Goal: Task Accomplishment & Management: Manage account settings

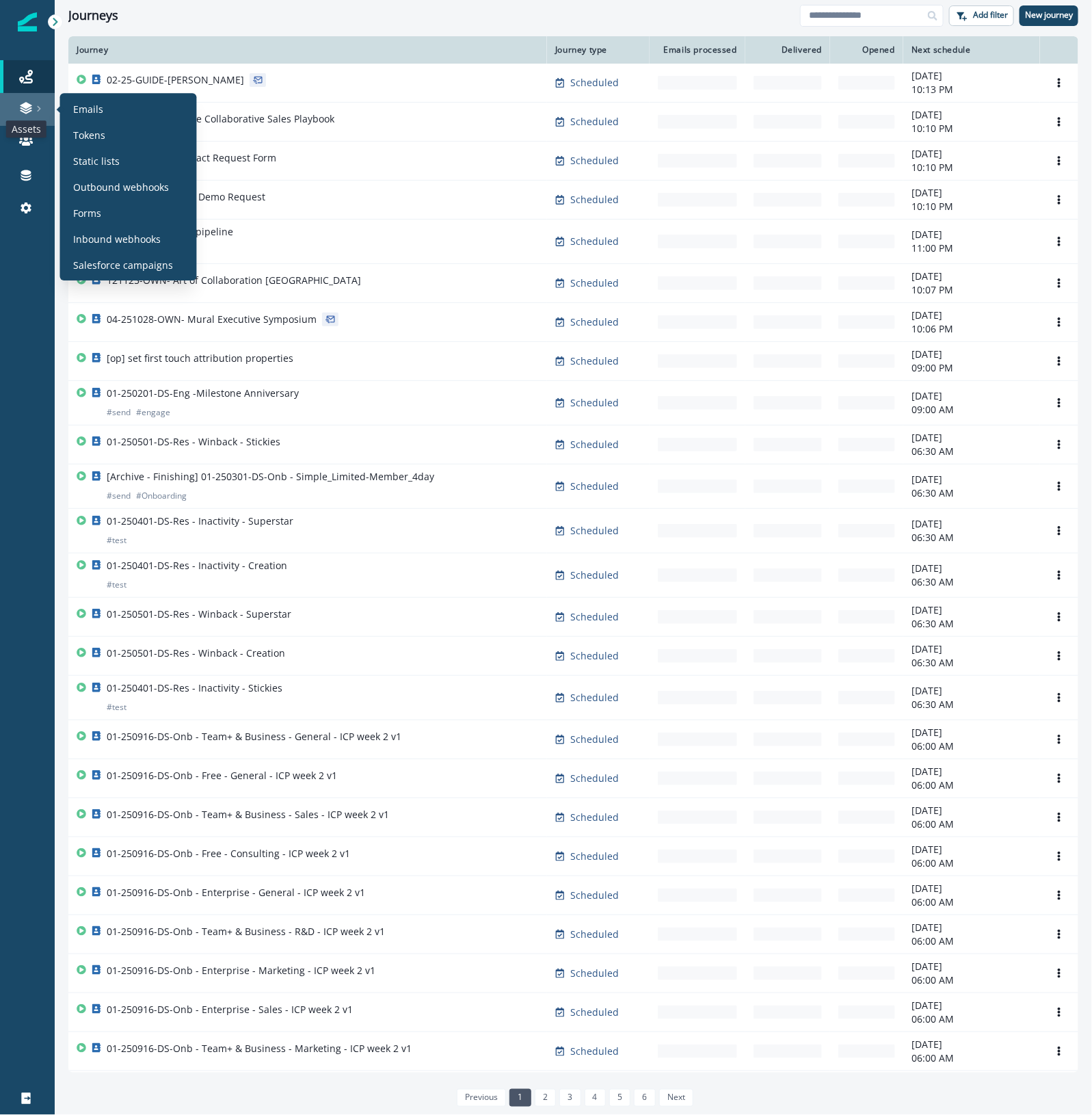
click at [31, 113] on icon at bounding box center [26, 108] width 14 height 14
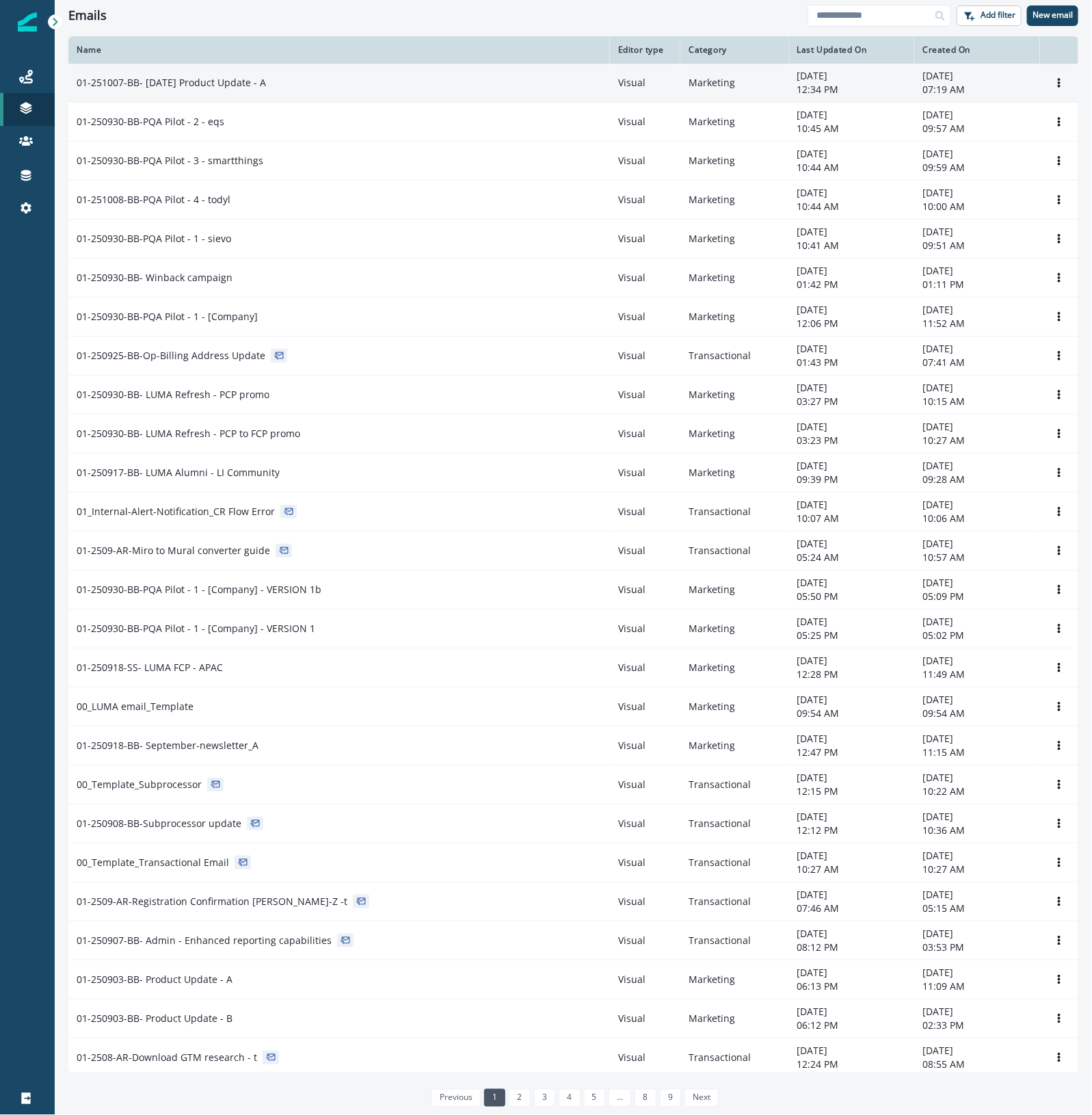
click at [332, 82] on div "01-251007-BB- October 25 Product Update - A" at bounding box center [339, 83] width 525 height 14
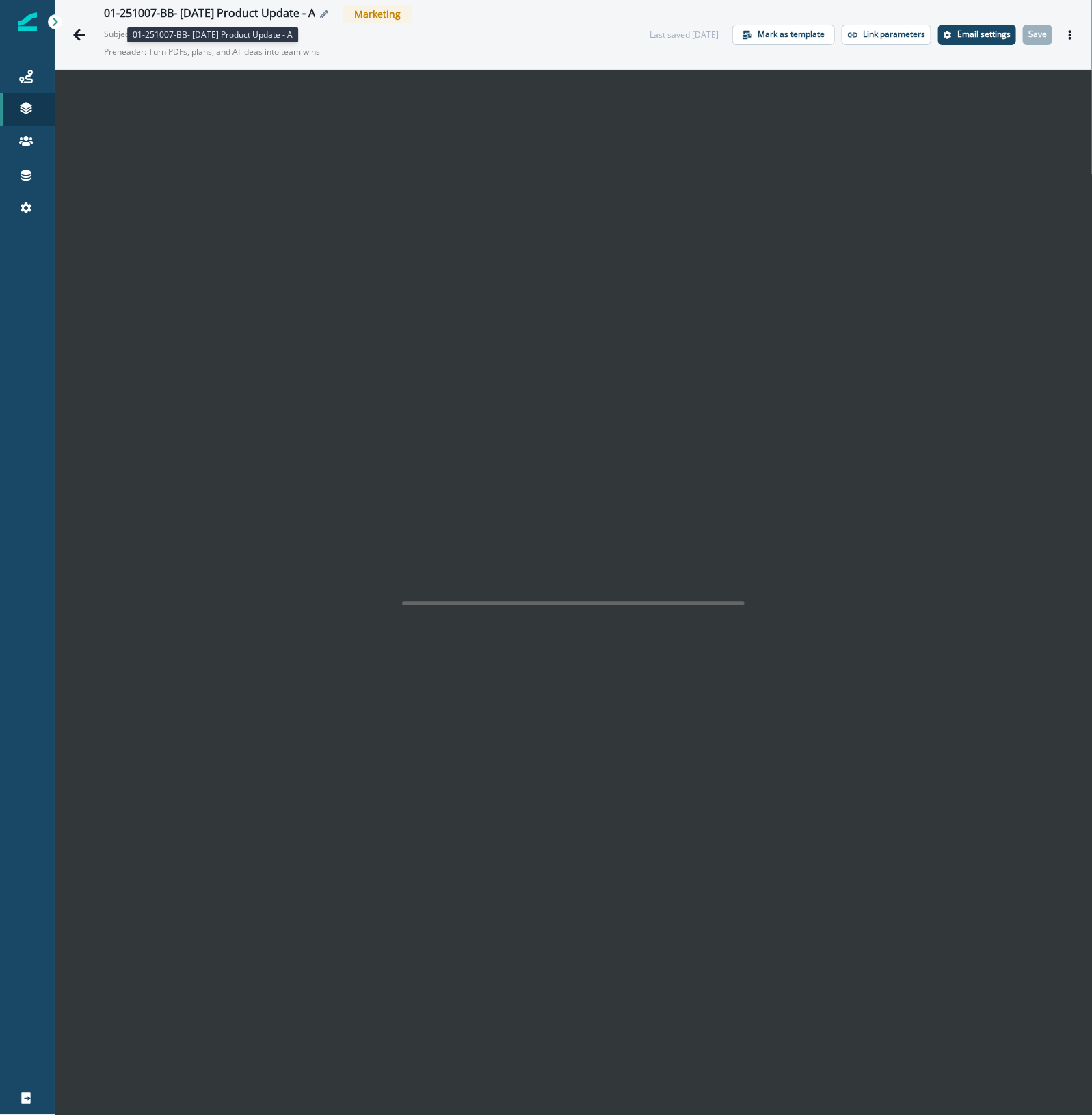
click at [311, 13] on div "01-251007-BB- October 25 Product Update - A" at bounding box center [210, 14] width 211 height 15
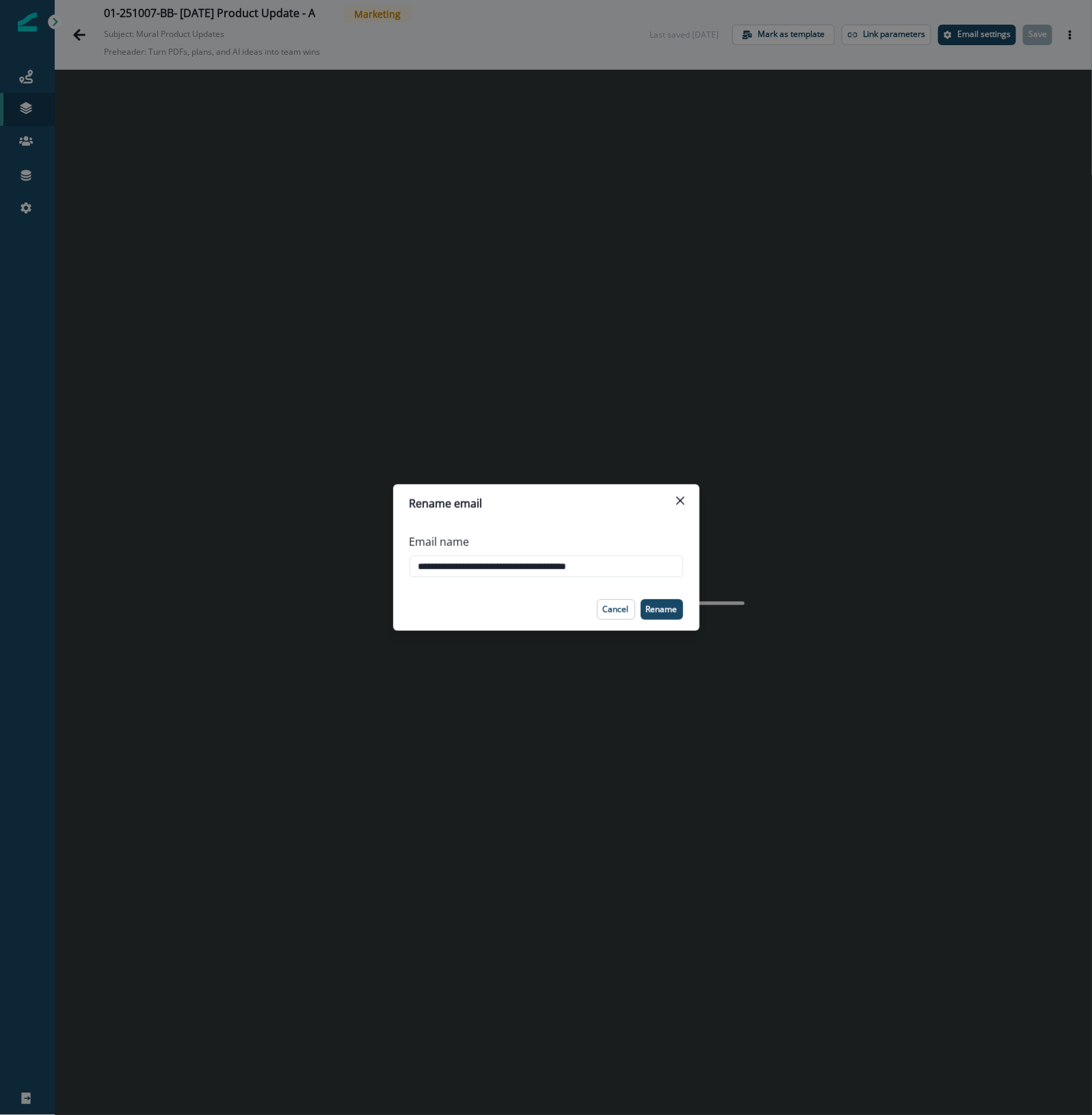
drag, startPoint x: 606, startPoint y: 563, endPoint x: 757, endPoint y: 541, distance: 152.6
click at [753, 541] on div "**********" at bounding box center [546, 557] width 1092 height 1115
click at [462, 563] on input "**********" at bounding box center [546, 566] width 273 height 22
type input "**********"
click at [672, 611] on p "Rename" at bounding box center [662, 609] width 32 height 10
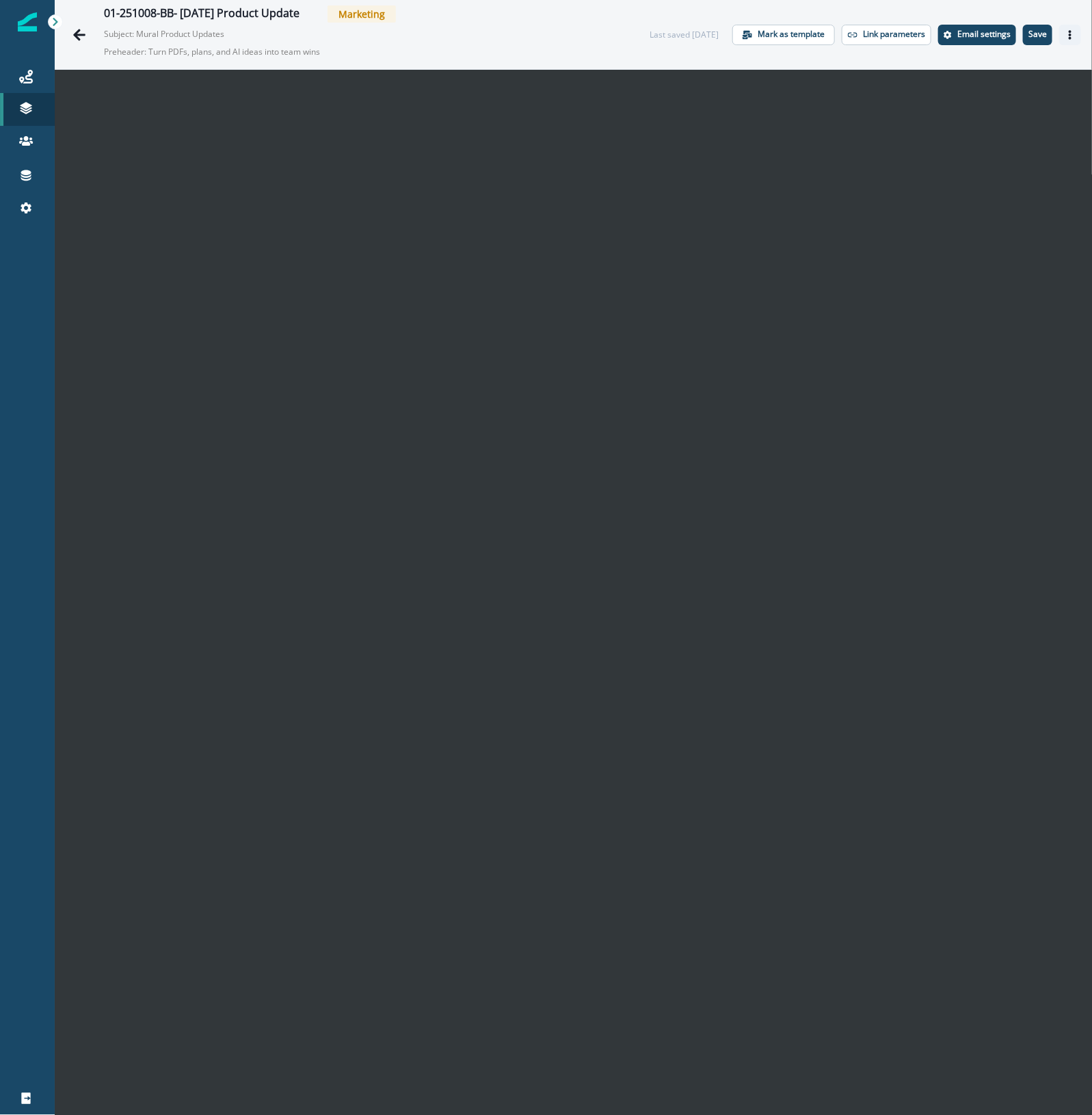
click at [1066, 33] on icon "Actions" at bounding box center [1071, 35] width 10 height 10
click at [996, 111] on button "Send test email" at bounding box center [992, 119] width 152 height 25
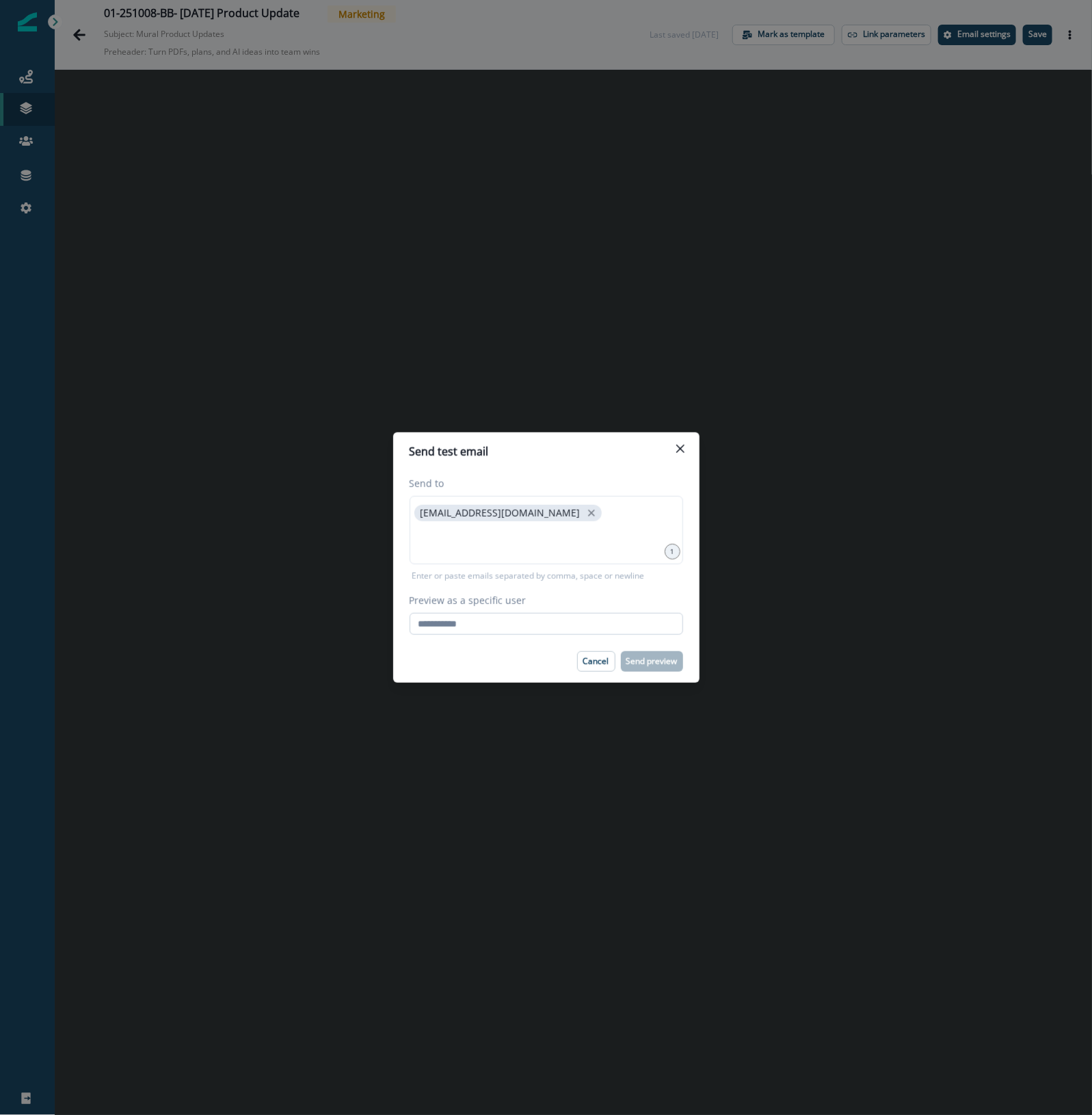
click at [541, 630] on input "Preview as a specific user" at bounding box center [546, 624] width 273 height 22
type input "**********"
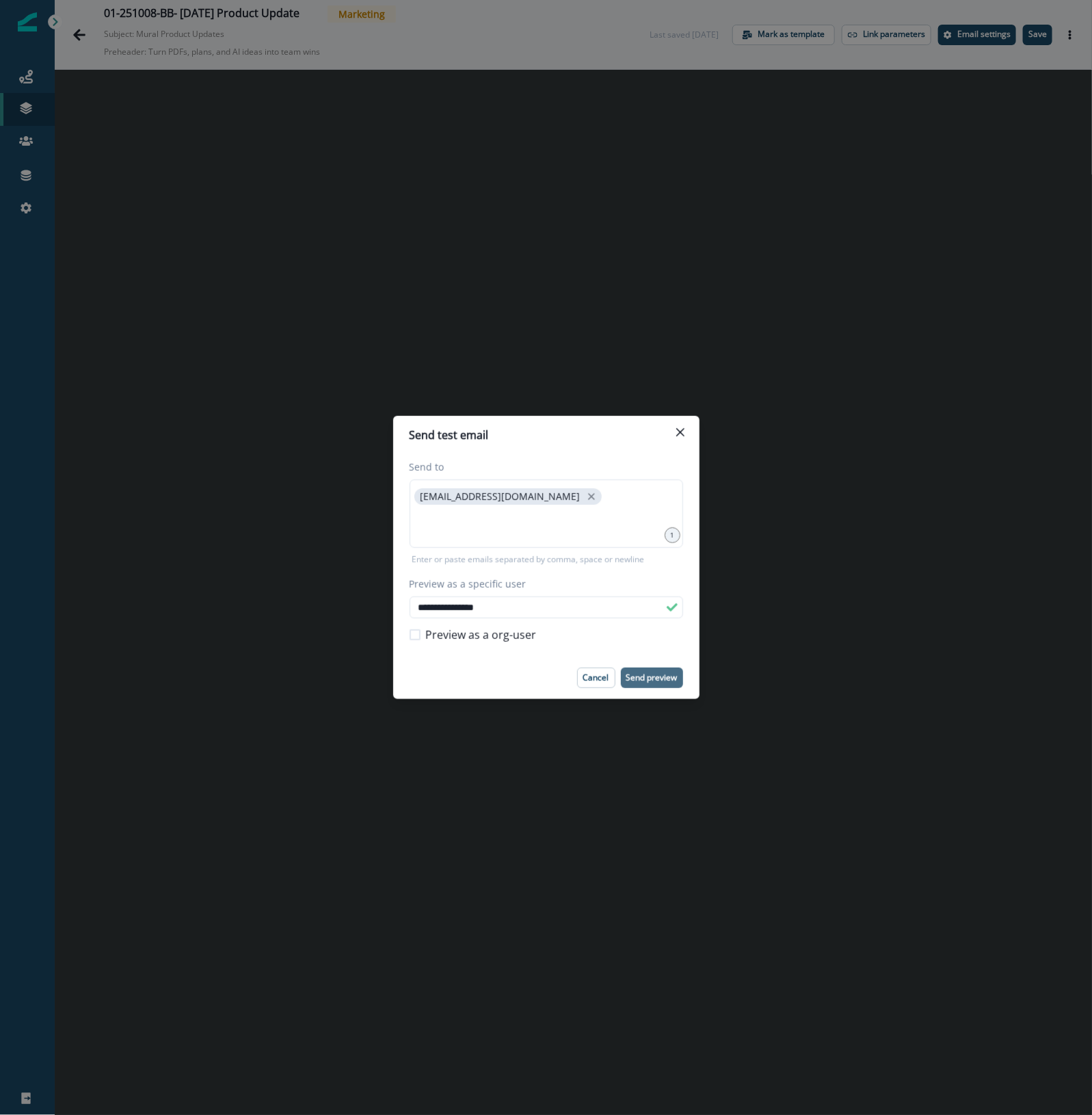
click at [667, 677] on p "Send preview" at bounding box center [652, 678] width 51 height 10
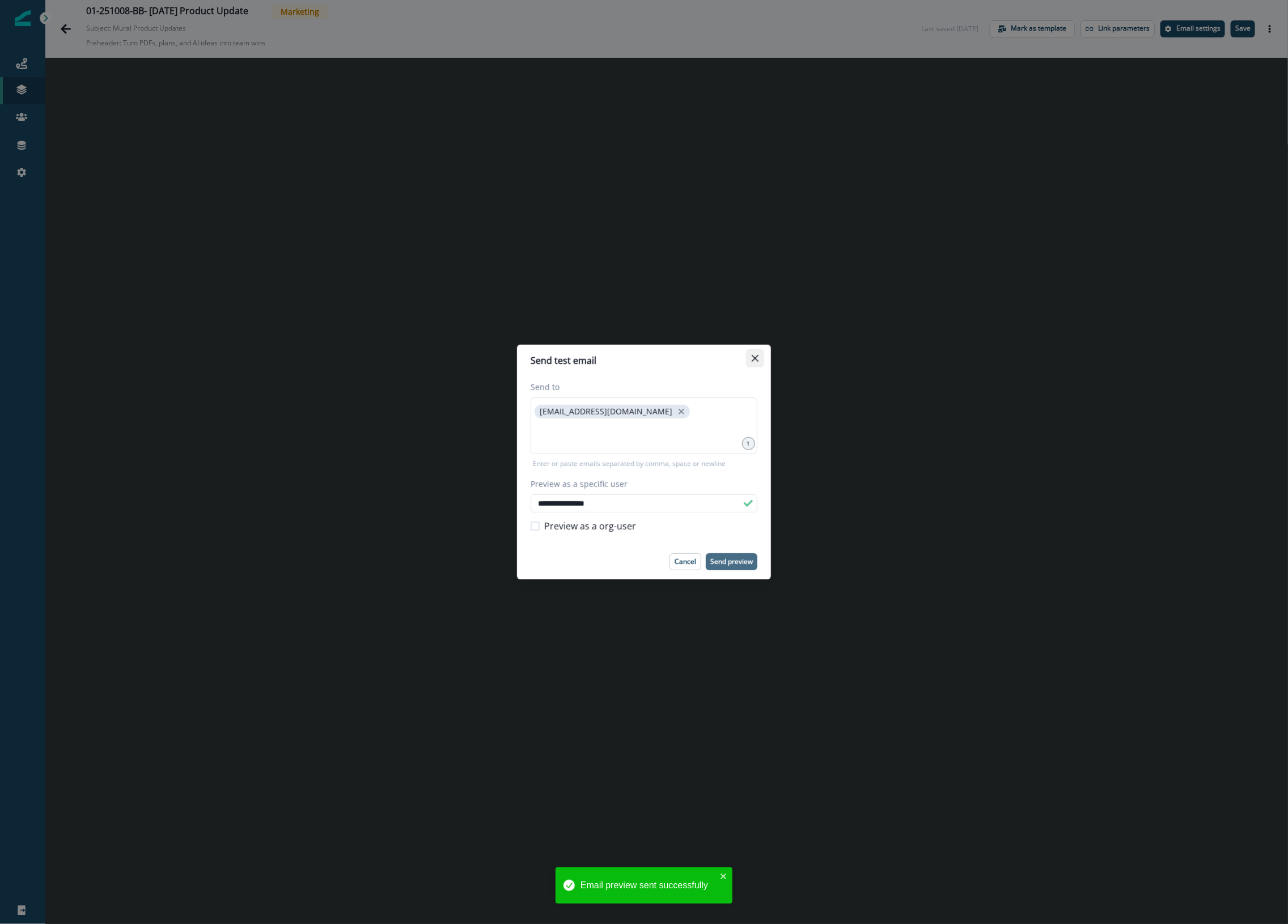
click at [751, 357] on icon "Close" at bounding box center [754, 358] width 7 height 7
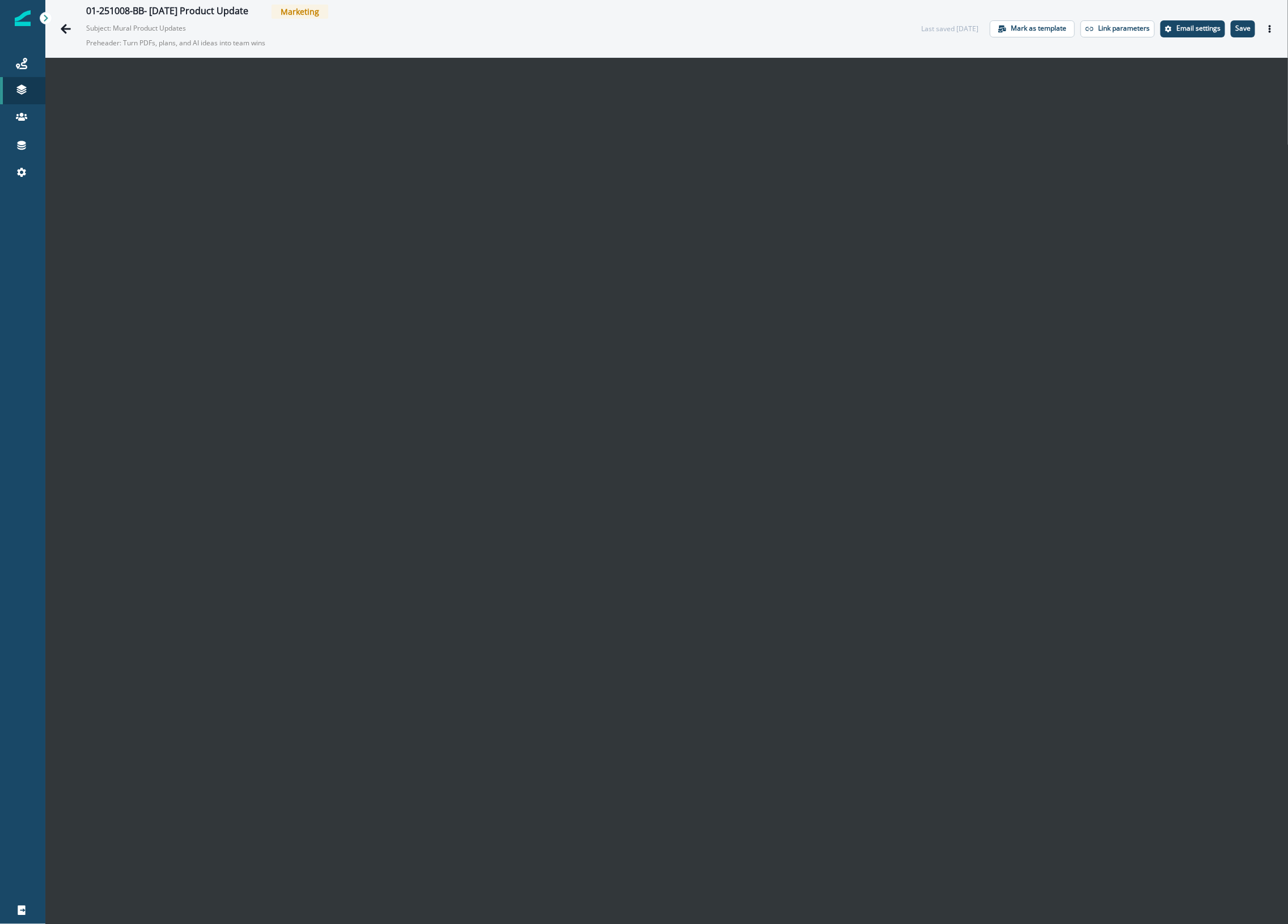
scroll to position [18, 0]
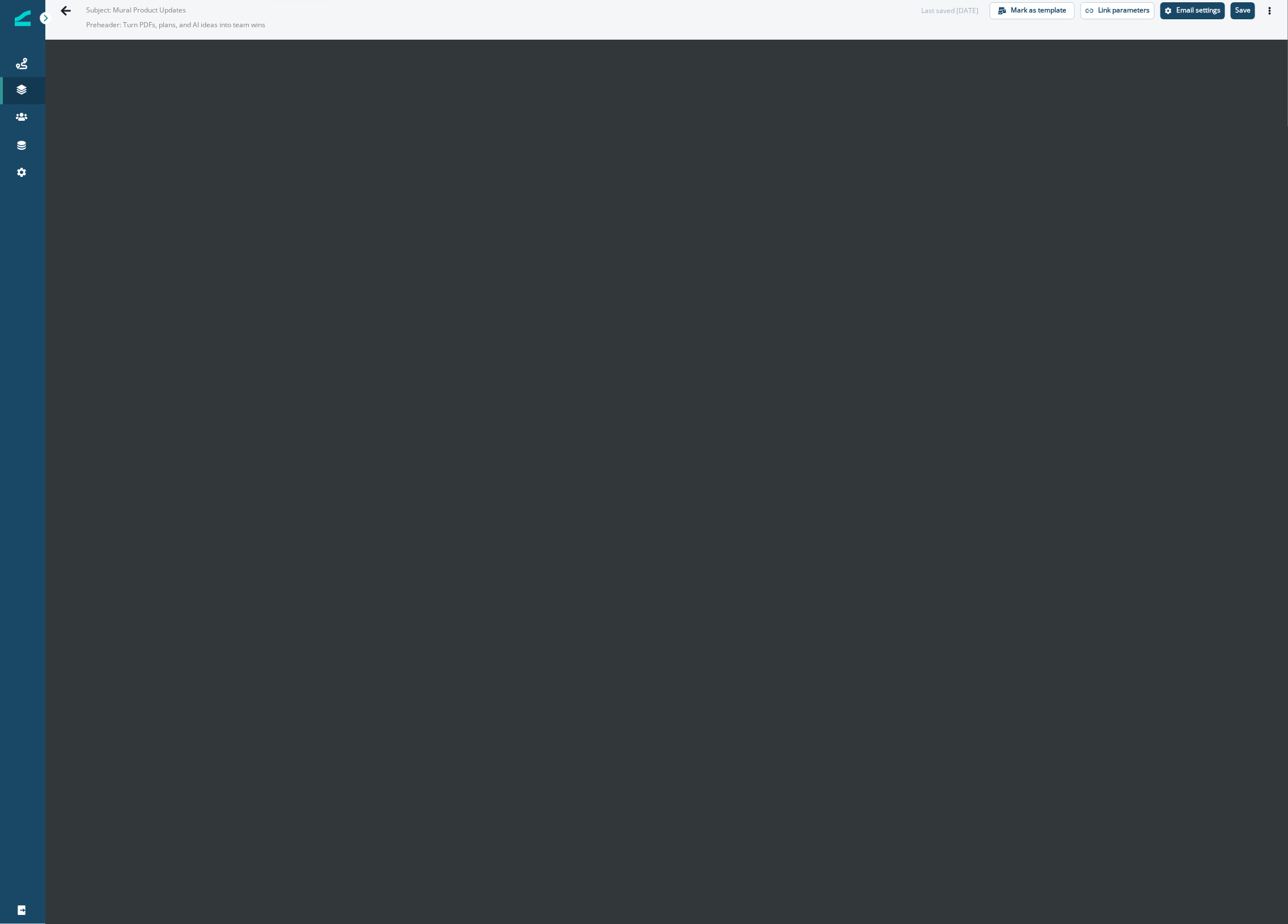
click at [245, 24] on p "Preheader: Turn PDFs, plans, and AI ideas into team wins" at bounding box center [228, 25] width 283 height 19
click at [196, 22] on p "Preheader: Turn PDFs, plans, and AI ideas into team wins" at bounding box center [228, 25] width 283 height 19
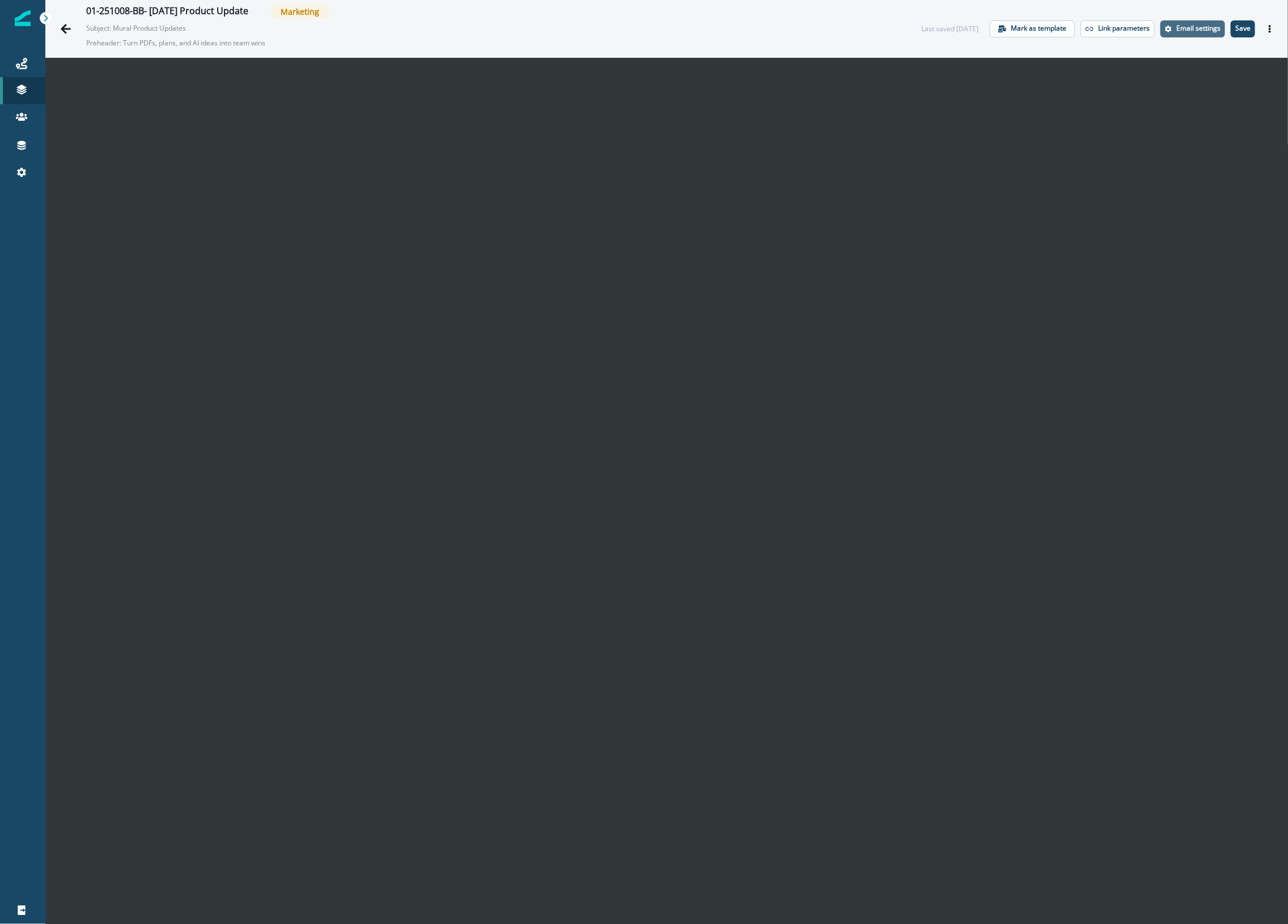
click at [905, 26] on p "Email settings" at bounding box center [1198, 28] width 44 height 8
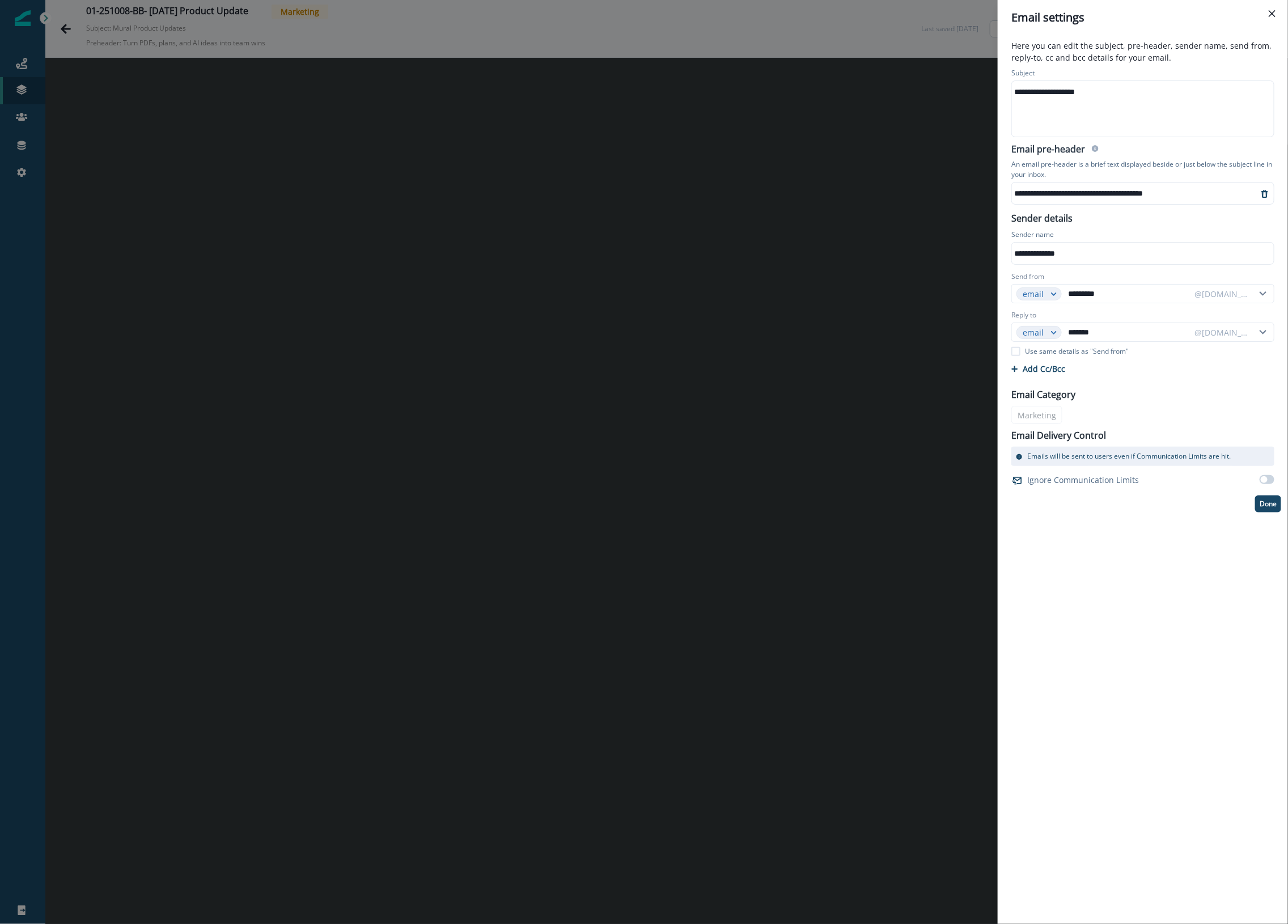
click at [905, 191] on div "**********" at bounding box center [1134, 193] width 246 height 17
click at [905, 195] on div "**********" at bounding box center [1134, 193] width 246 height 17
click at [905, 629] on div "**********" at bounding box center [1142, 479] width 290 height 889
click at [905, 507] on p "Done" at bounding box center [1267, 504] width 17 height 8
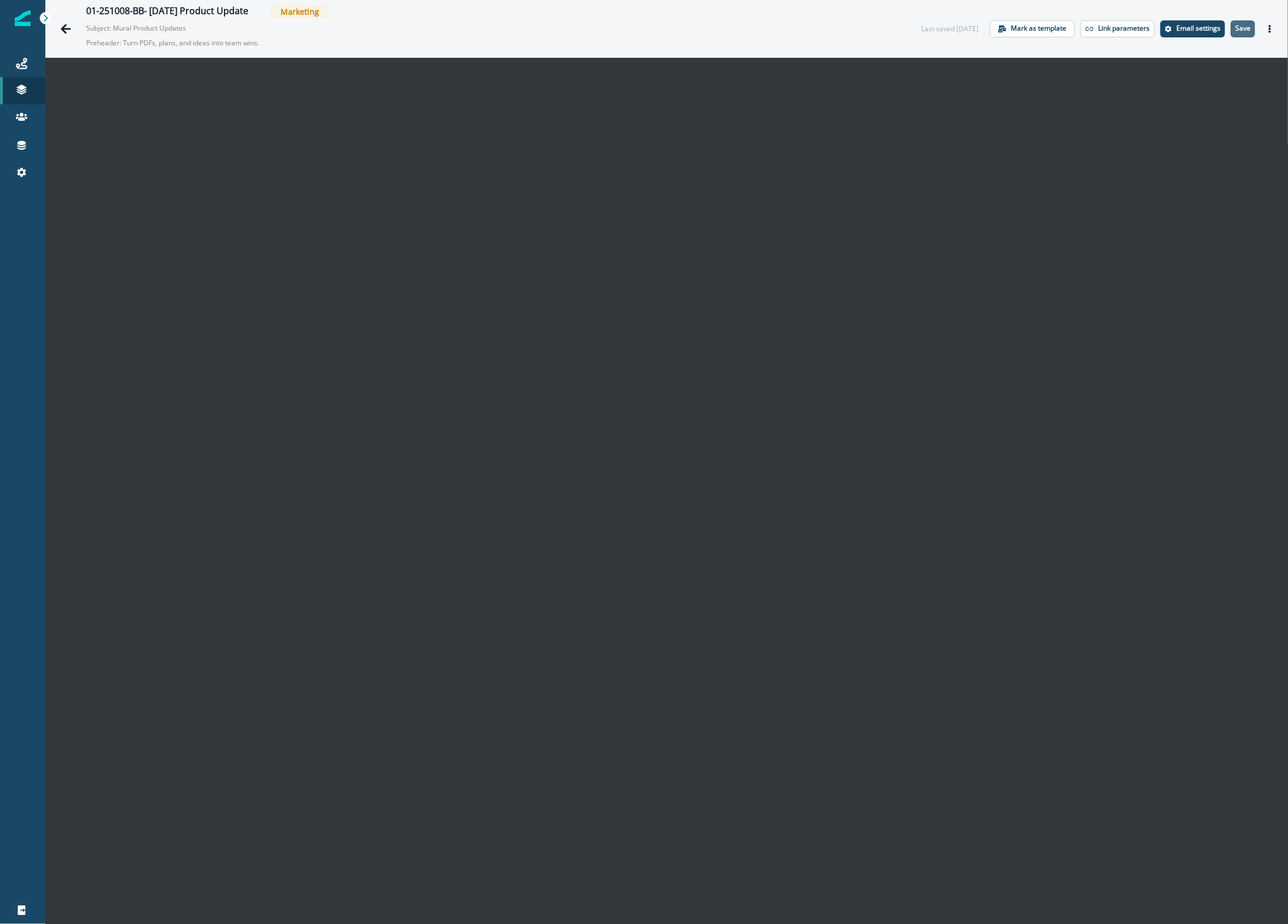
click at [905, 24] on p "Save" at bounding box center [1242, 28] width 15 height 8
click at [905, 36] on button "Actions" at bounding box center [1270, 29] width 18 height 17
click at [21, 62] on icon at bounding box center [22, 63] width 11 height 11
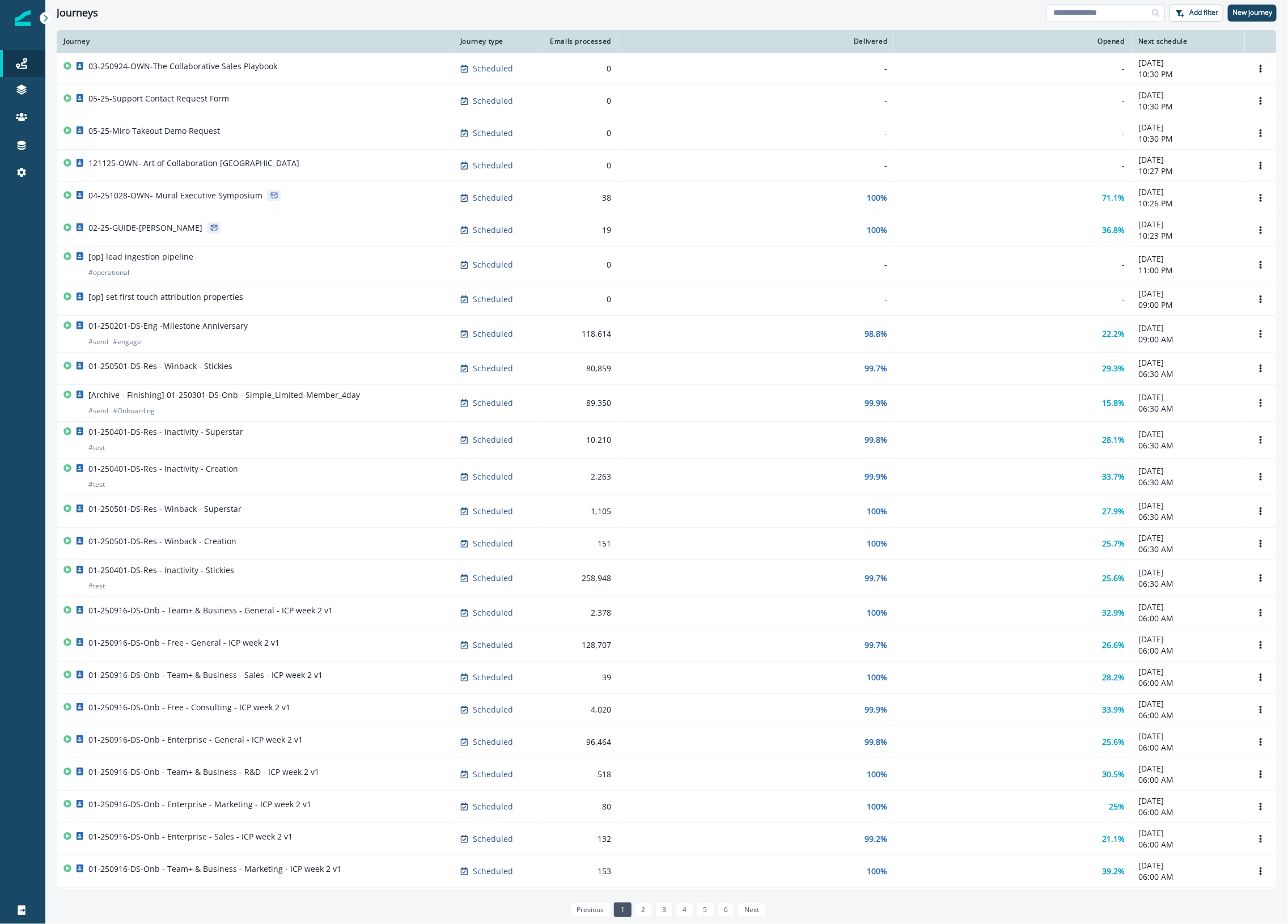
click at [905, 7] on input at bounding box center [1105, 13] width 119 height 18
type input "*******"
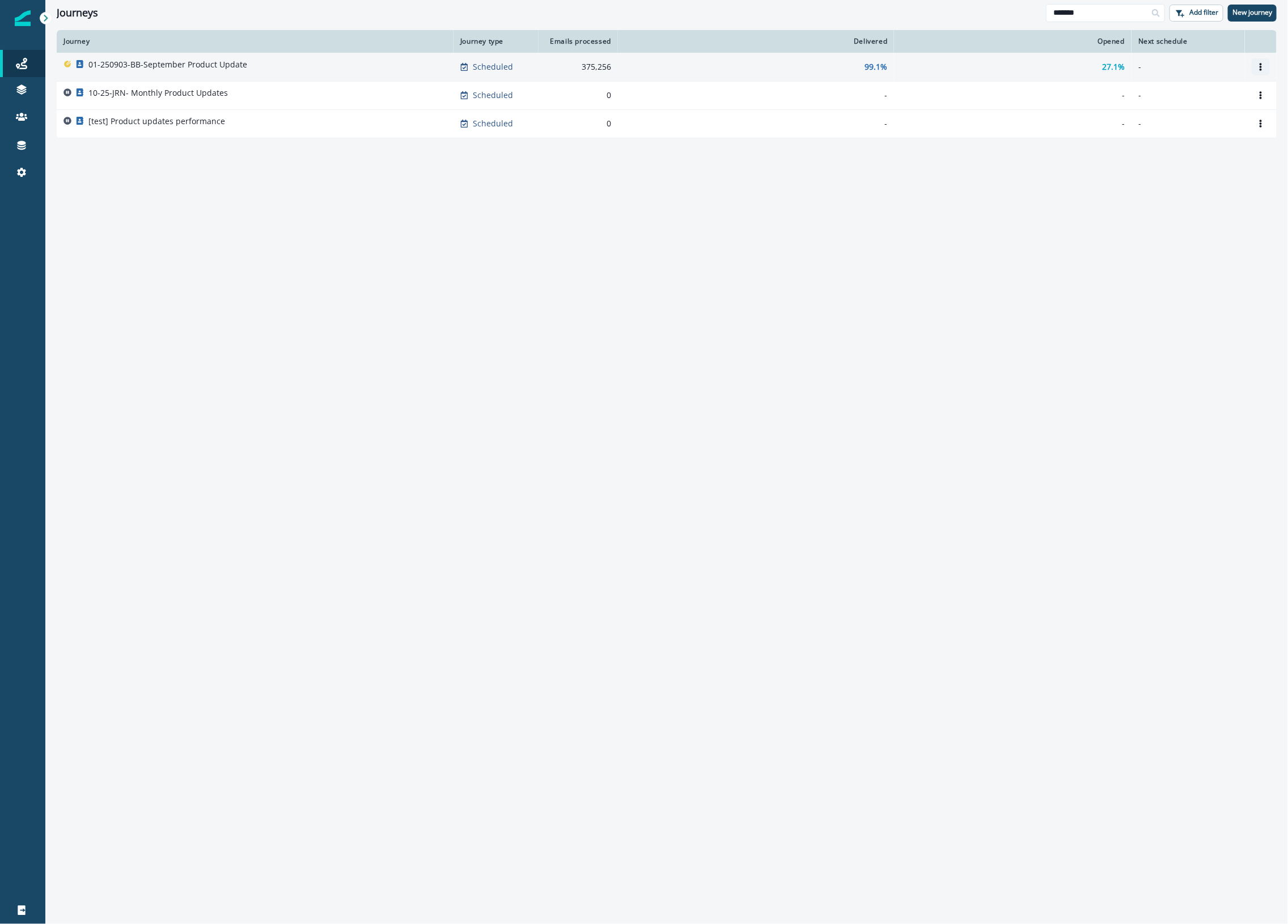
click at [905, 66] on icon "Options" at bounding box center [1261, 67] width 8 height 8
click at [905, 91] on button "Clone" at bounding box center [1206, 94] width 126 height 18
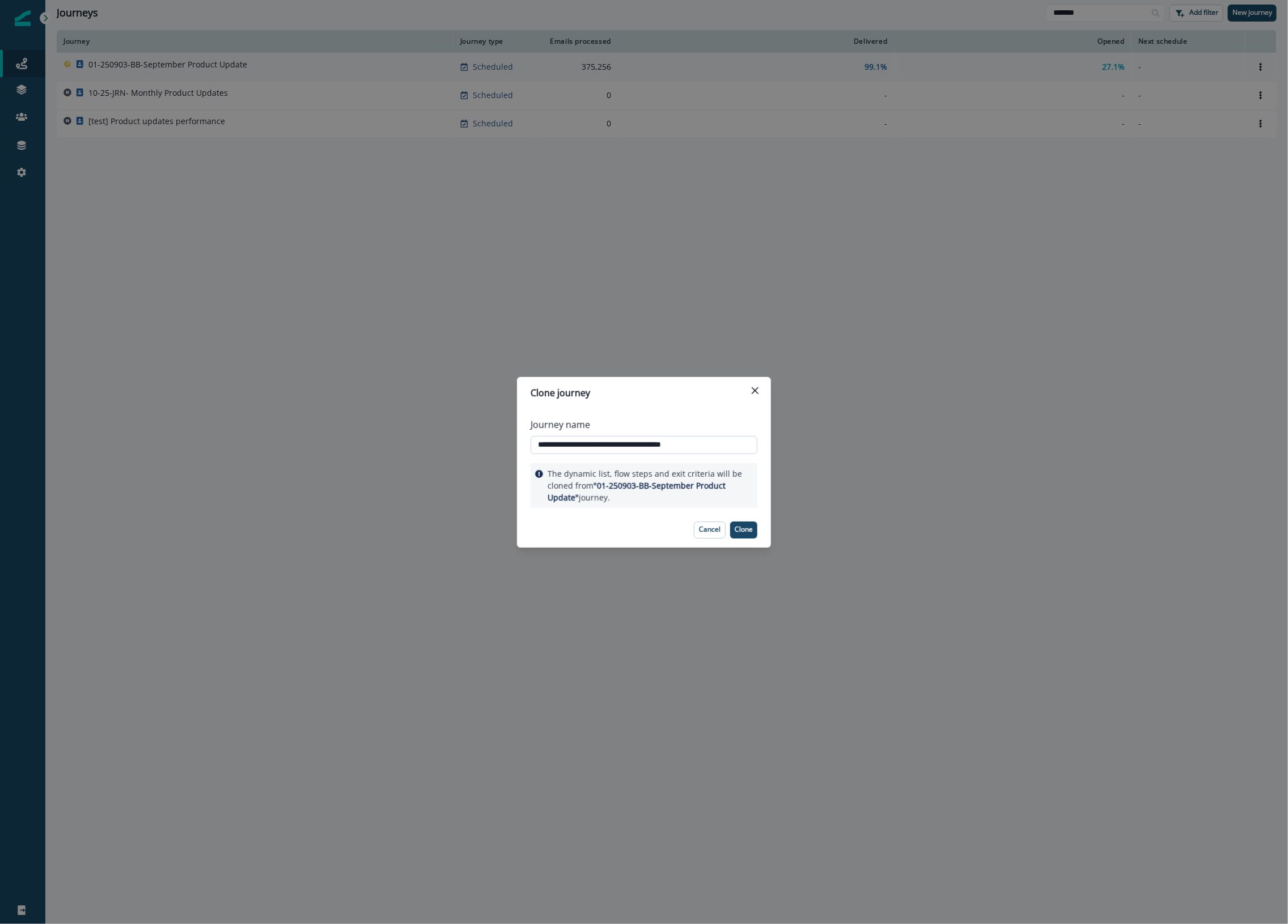
drag, startPoint x: 575, startPoint y: 442, endPoint x: 559, endPoint y: 442, distance: 16.0
click at [559, 442] on input "**********" at bounding box center [643, 445] width 226 height 18
drag, startPoint x: 592, startPoint y: 445, endPoint x: 633, endPoint y: 446, distance: 41.0
click at [633, 446] on input "**********" at bounding box center [643, 445] width 226 height 18
drag, startPoint x: 685, startPoint y: 443, endPoint x: 856, endPoint y: 461, distance: 171.9
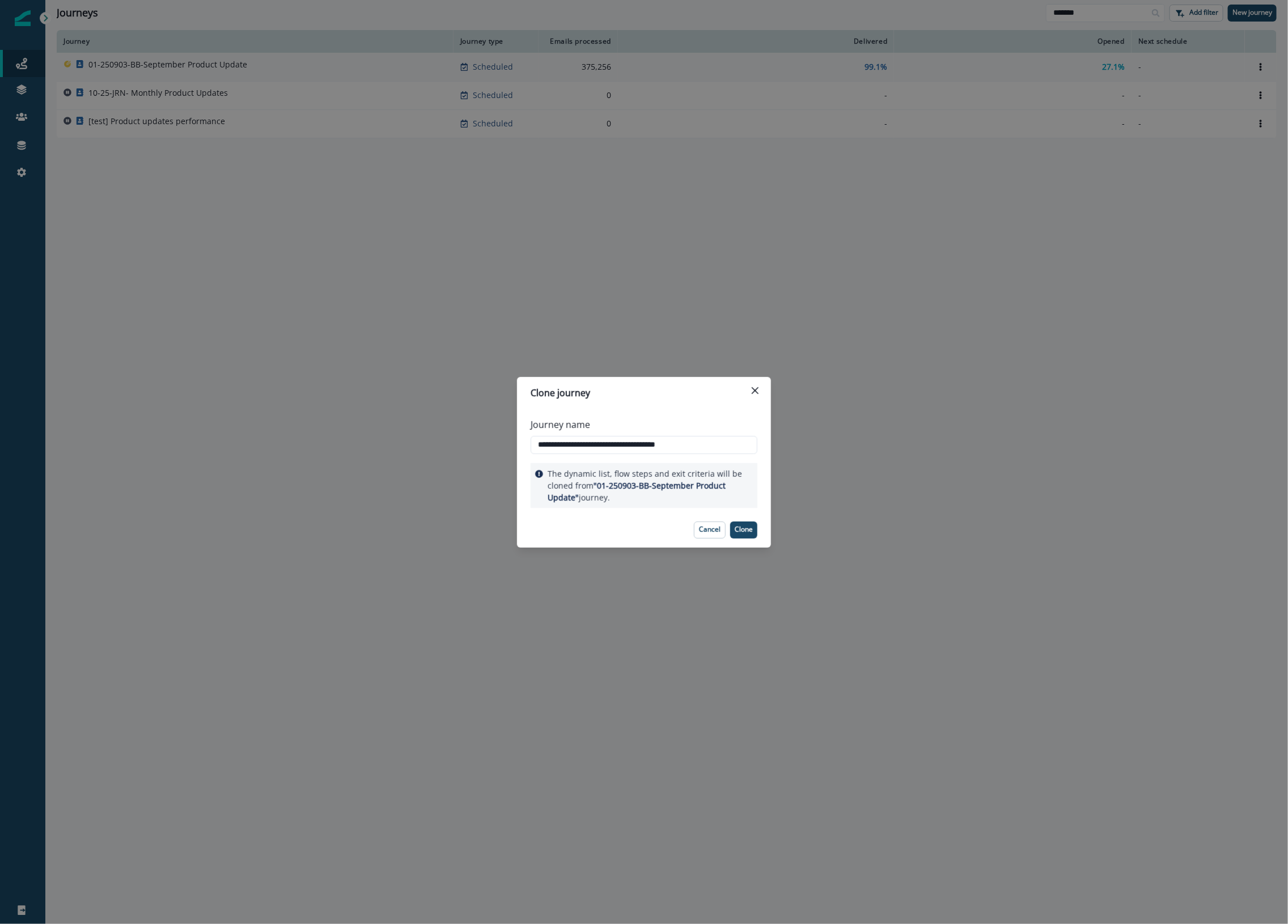
click at [842, 460] on div "**********" at bounding box center [644, 462] width 1288 height 924
type input "**********"
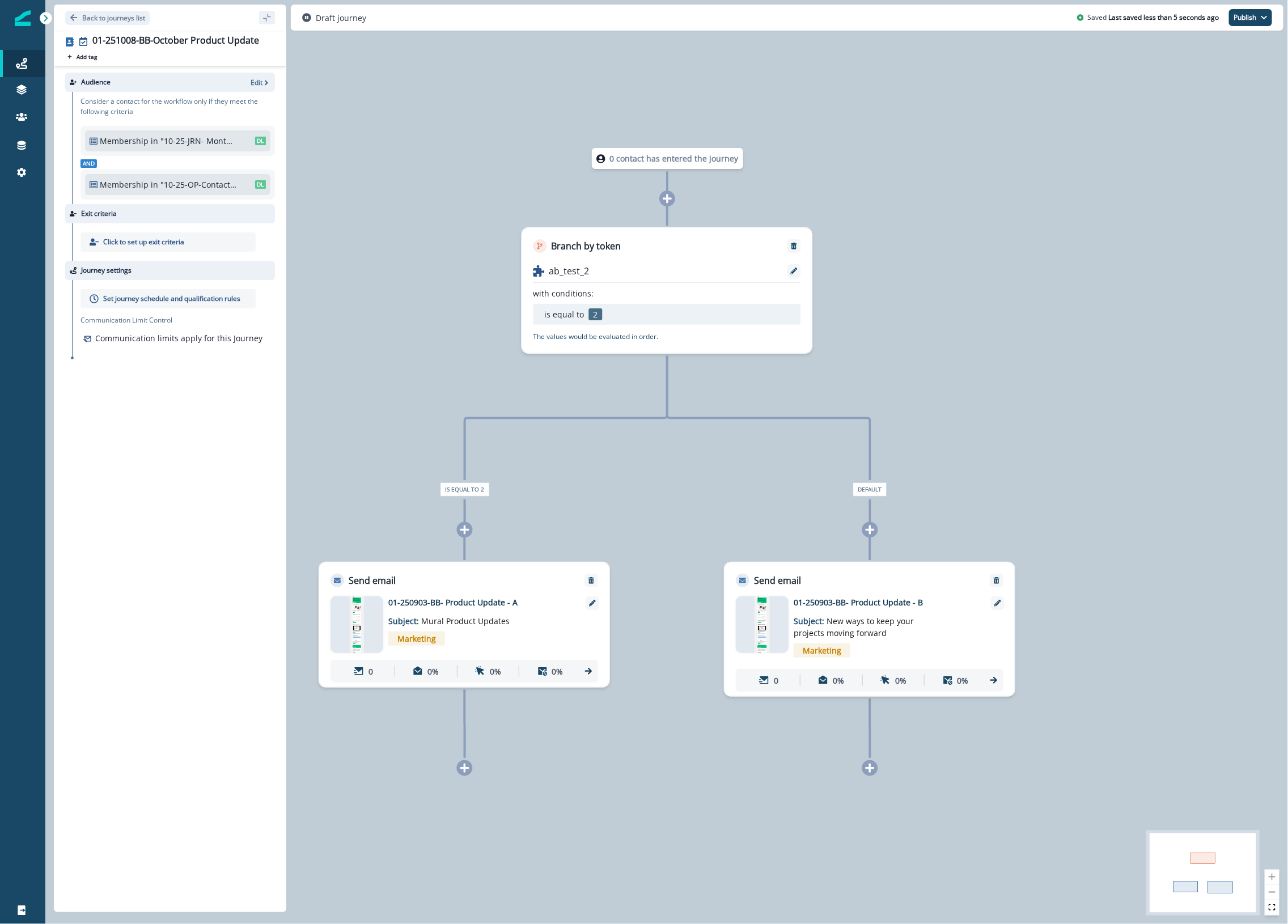
click at [148, 300] on p "Set journey schedule and qualification rules" at bounding box center [171, 298] width 137 height 10
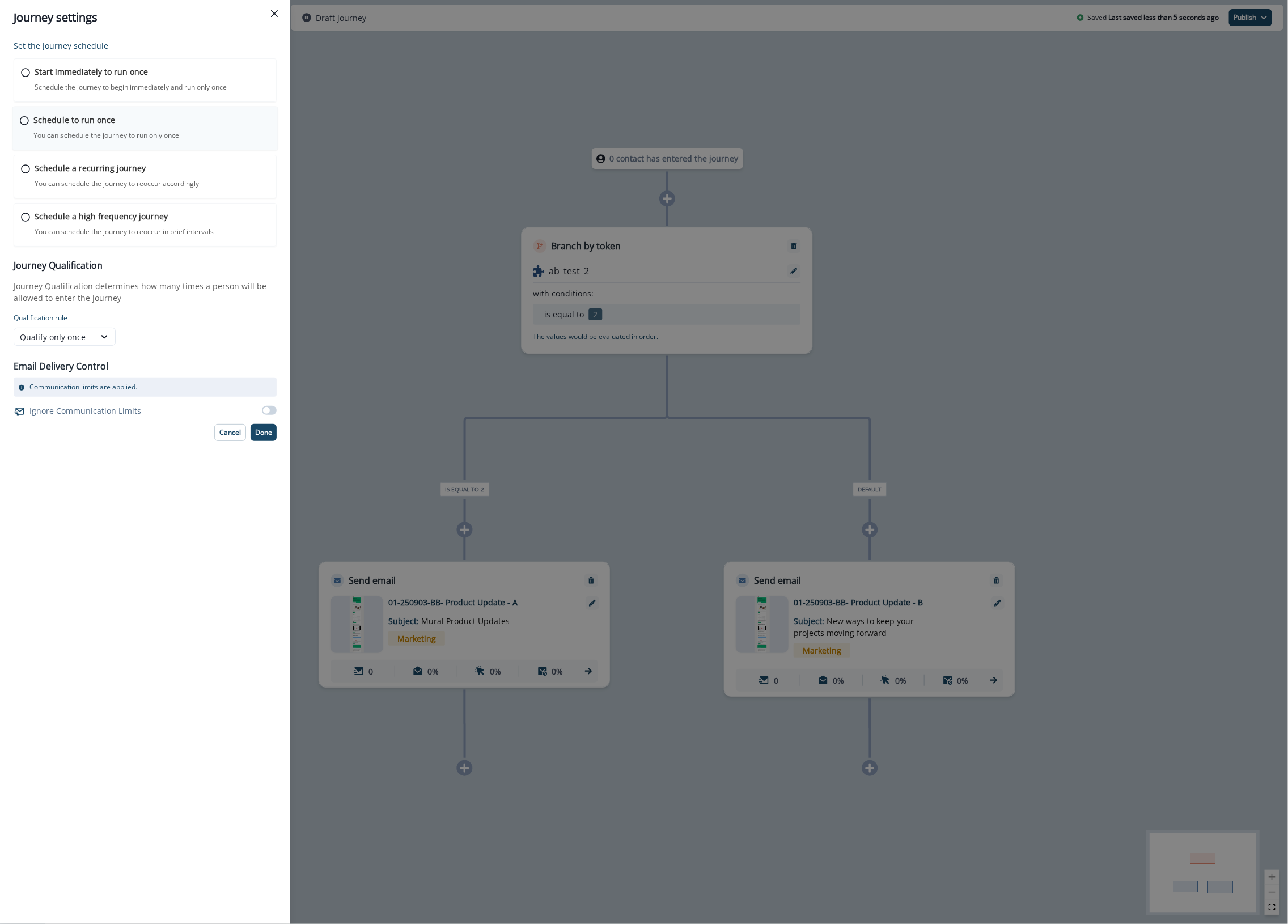
click at [51, 128] on div "Schedule to run once You can schedule the journey to run only once Journey is s…" at bounding box center [152, 126] width 237 height 26
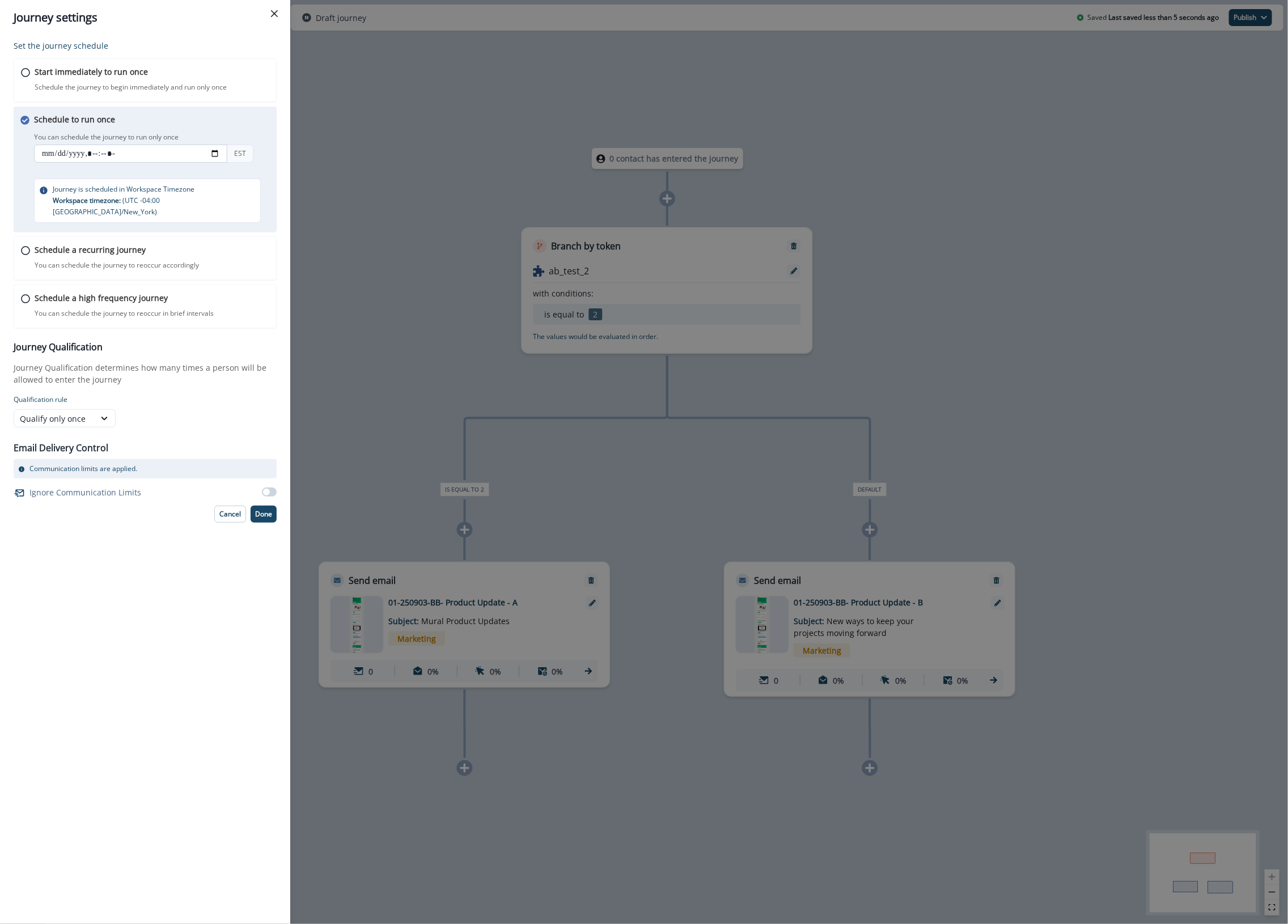
click at [84, 152] on input "datetime-local" at bounding box center [131, 154] width 194 height 18
click at [217, 156] on input "datetime-local" at bounding box center [131, 154] width 194 height 18
type input "**********"
click at [248, 129] on div "Schedule to run once You can schedule the journey to run only once You can sche…" at bounding box center [156, 168] width 244 height 110
click at [266, 510] on p "Done" at bounding box center [263, 514] width 17 height 8
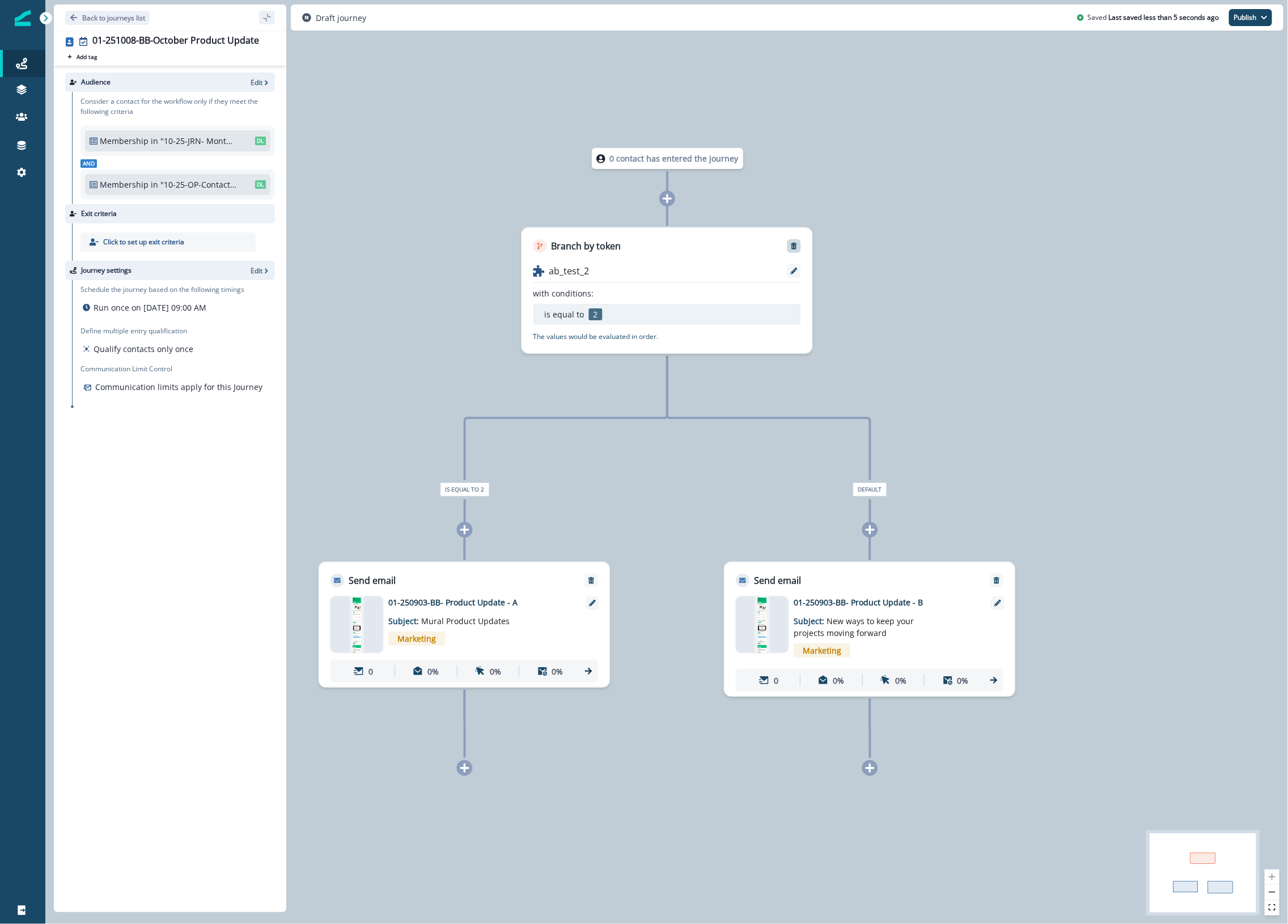
click at [794, 245] on icon "Remove" at bounding box center [794, 246] width 6 height 7
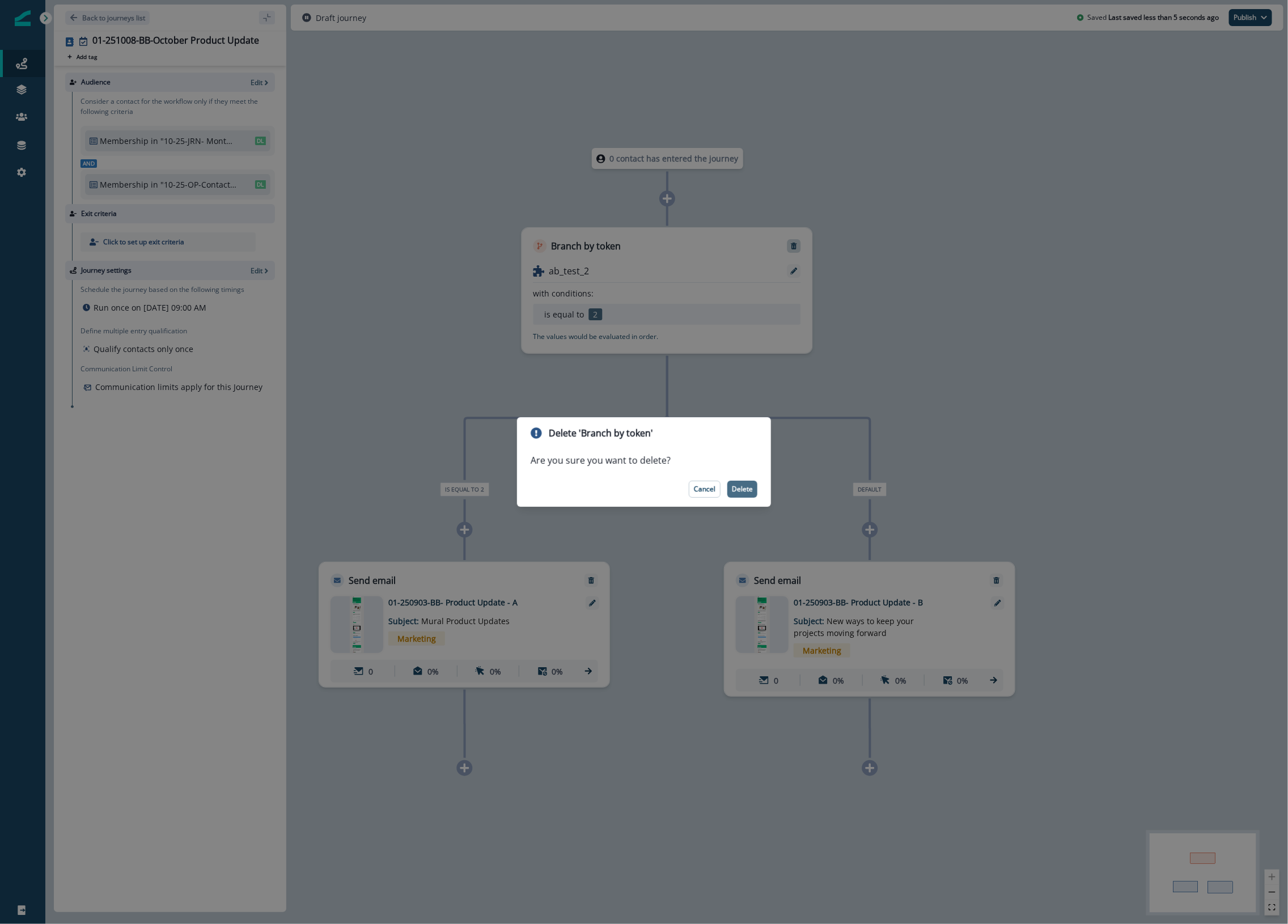
click at [746, 490] on p "Delete" at bounding box center [742, 489] width 21 height 8
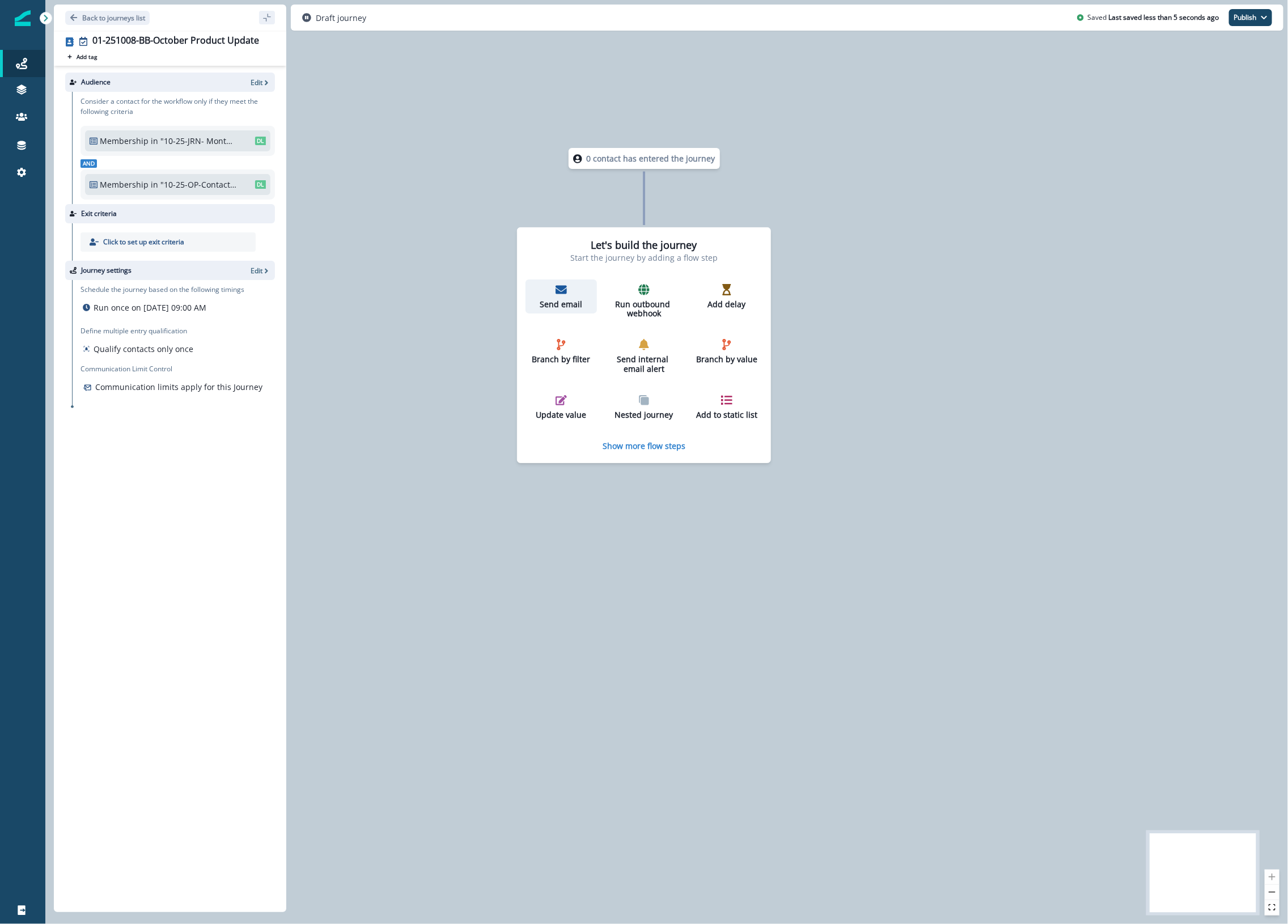
drag, startPoint x: 561, startPoint y: 297, endPoint x: 584, endPoint y: 294, distance: 23.2
click at [561, 298] on div "Send email" at bounding box center [561, 297] width 62 height 26
click at [550, 302] on p "Send email" at bounding box center [561, 306] width 62 height 10
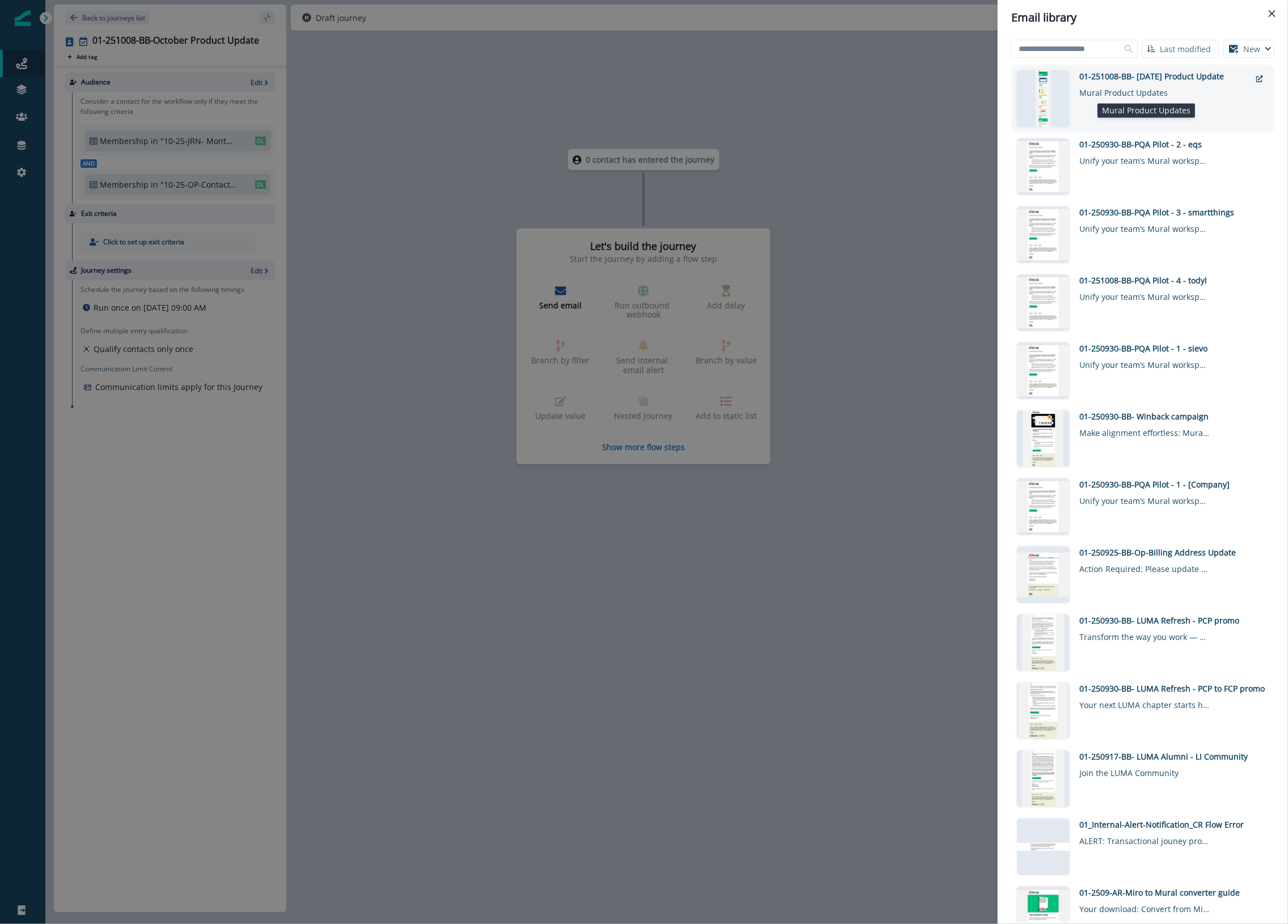
click at [905, 95] on div "Mural Product Updates" at bounding box center [1144, 90] width 130 height 17
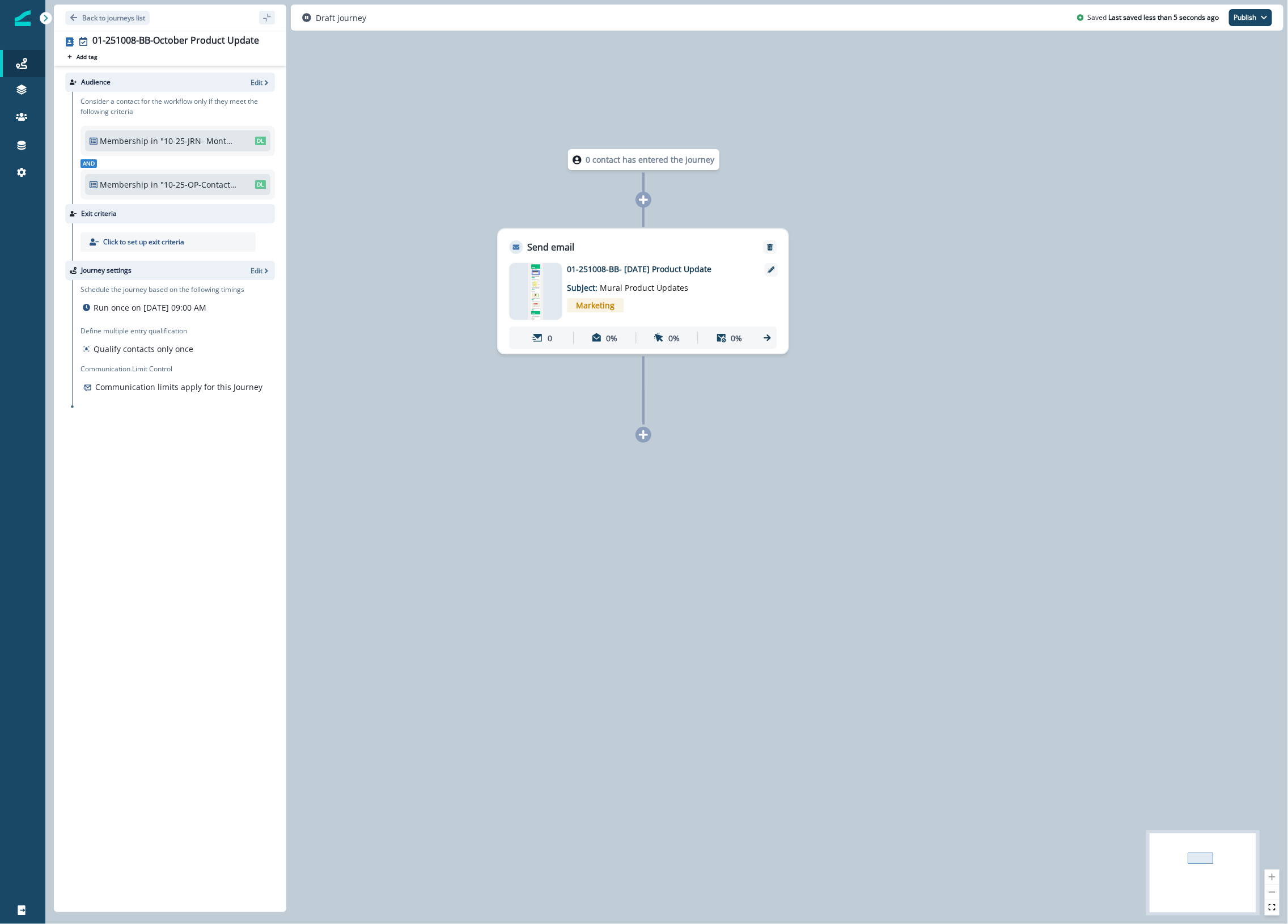
click at [529, 295] on img at bounding box center [536, 291] width 16 height 57
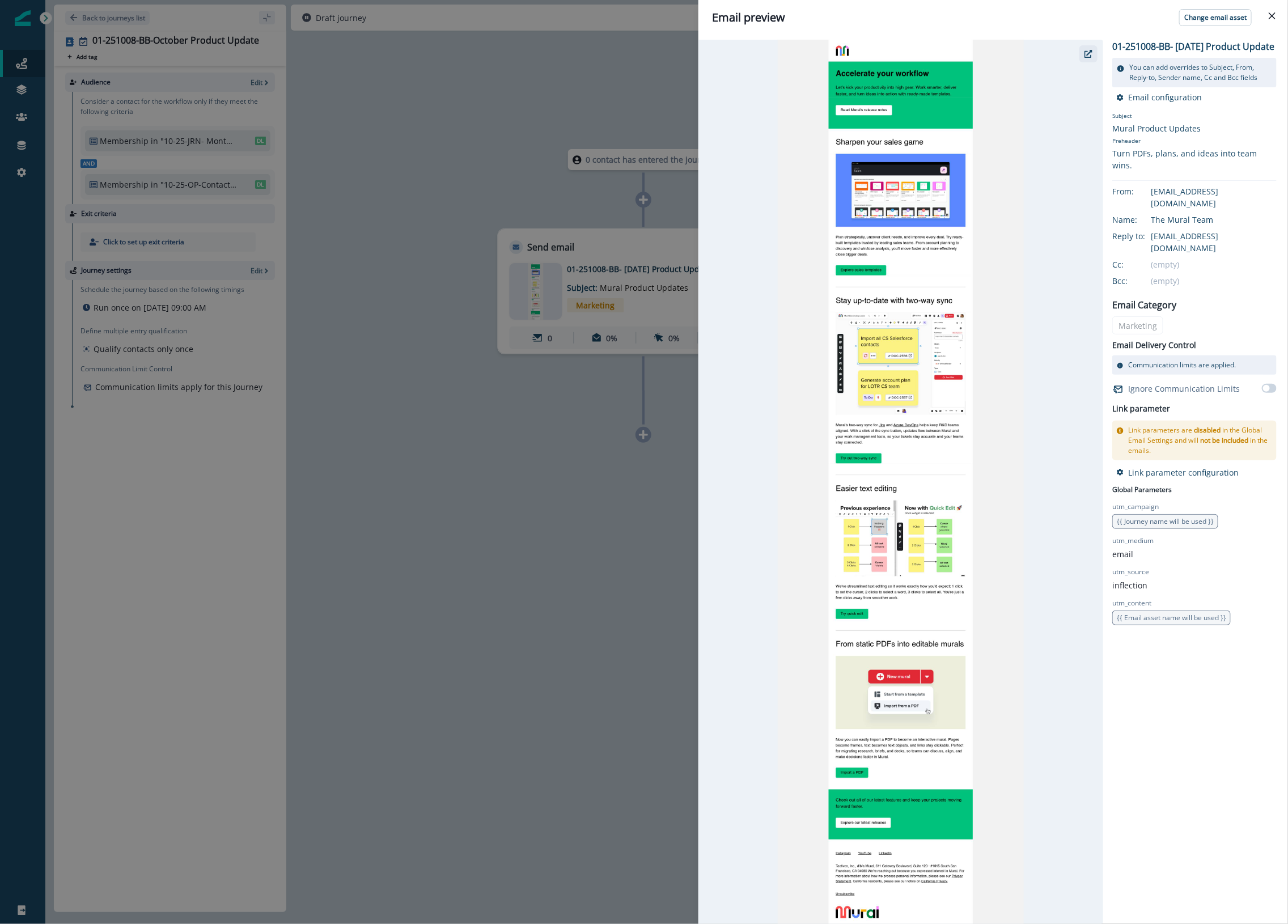
click at [905, 55] on icon "button" at bounding box center [1088, 54] width 8 height 8
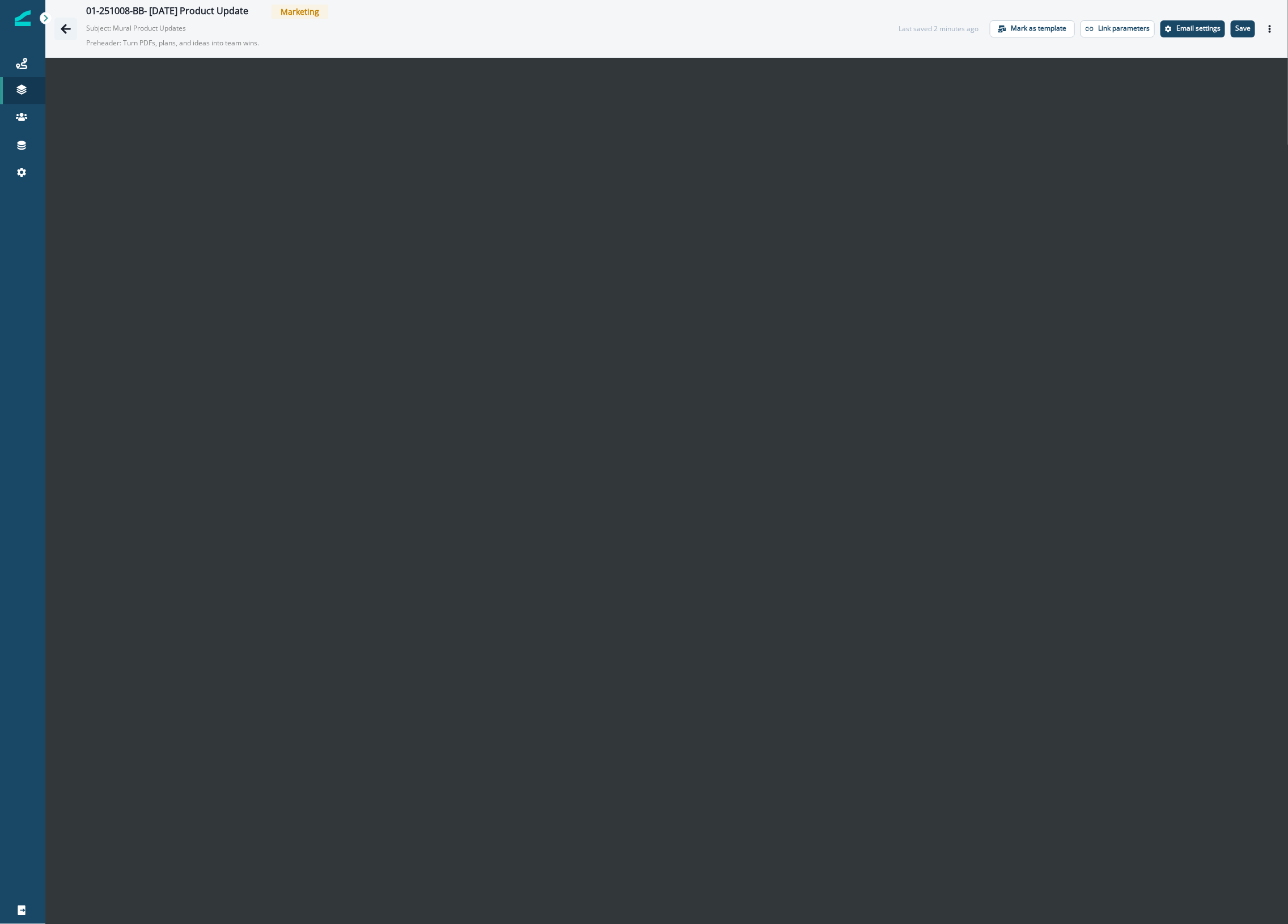
click at [71, 31] on icon "Go back" at bounding box center [66, 29] width 11 height 11
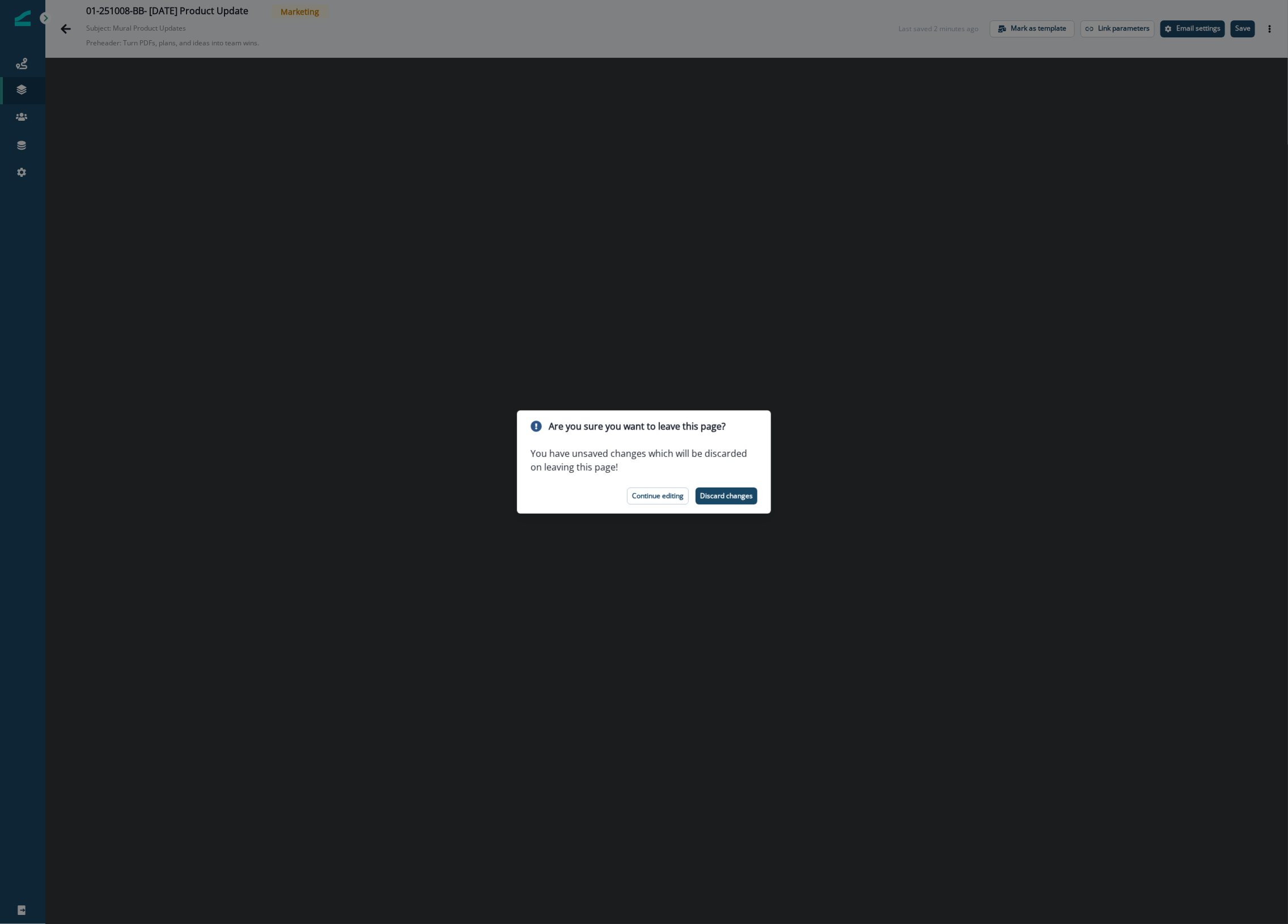
click at [868, 418] on div "Are you sure you want to leave this page? You have unsaved changes which will b…" at bounding box center [644, 462] width 1288 height 924
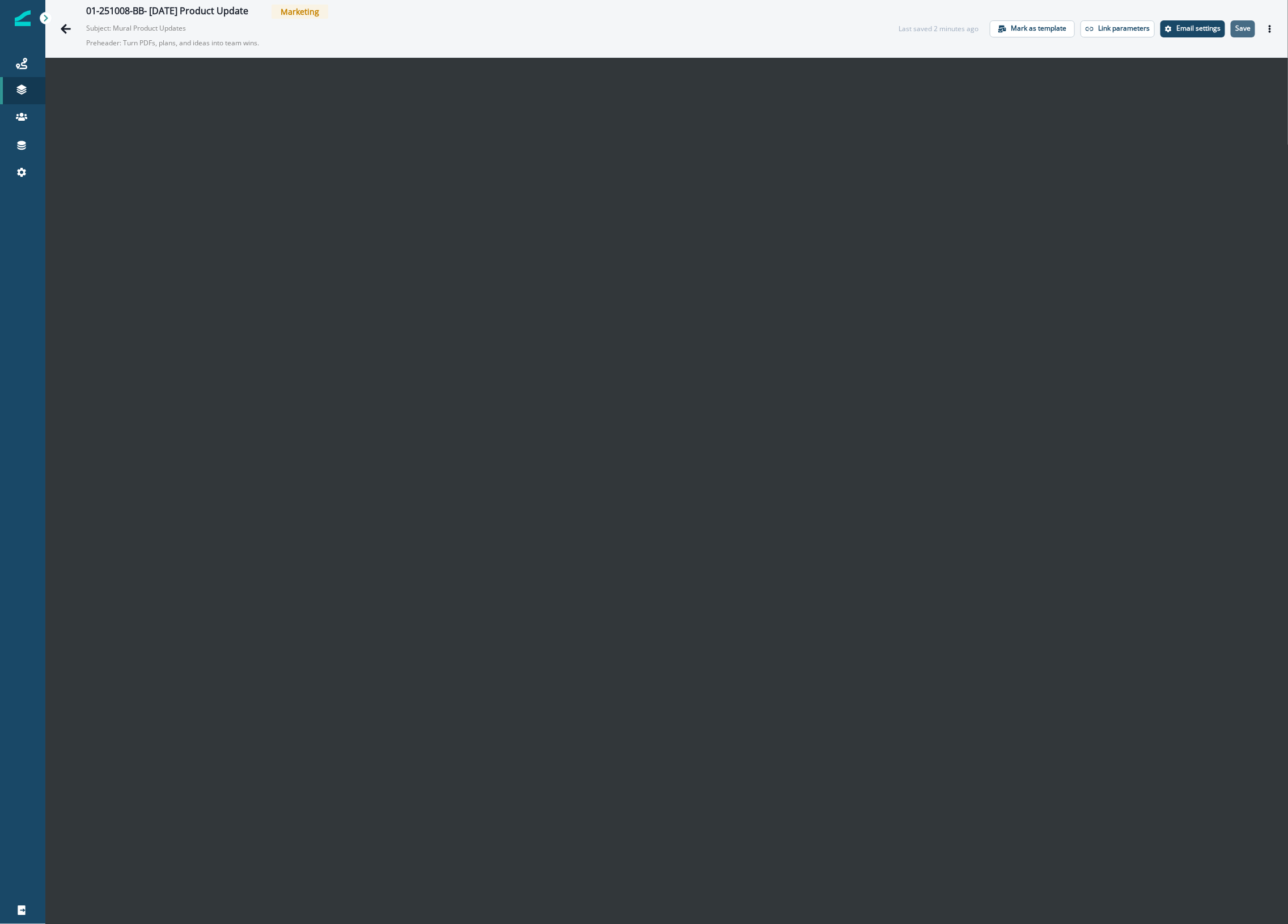
click at [1235, 24] on p "Save" at bounding box center [1242, 28] width 15 height 8
click at [71, 31] on icon "Go back" at bounding box center [66, 29] width 11 height 11
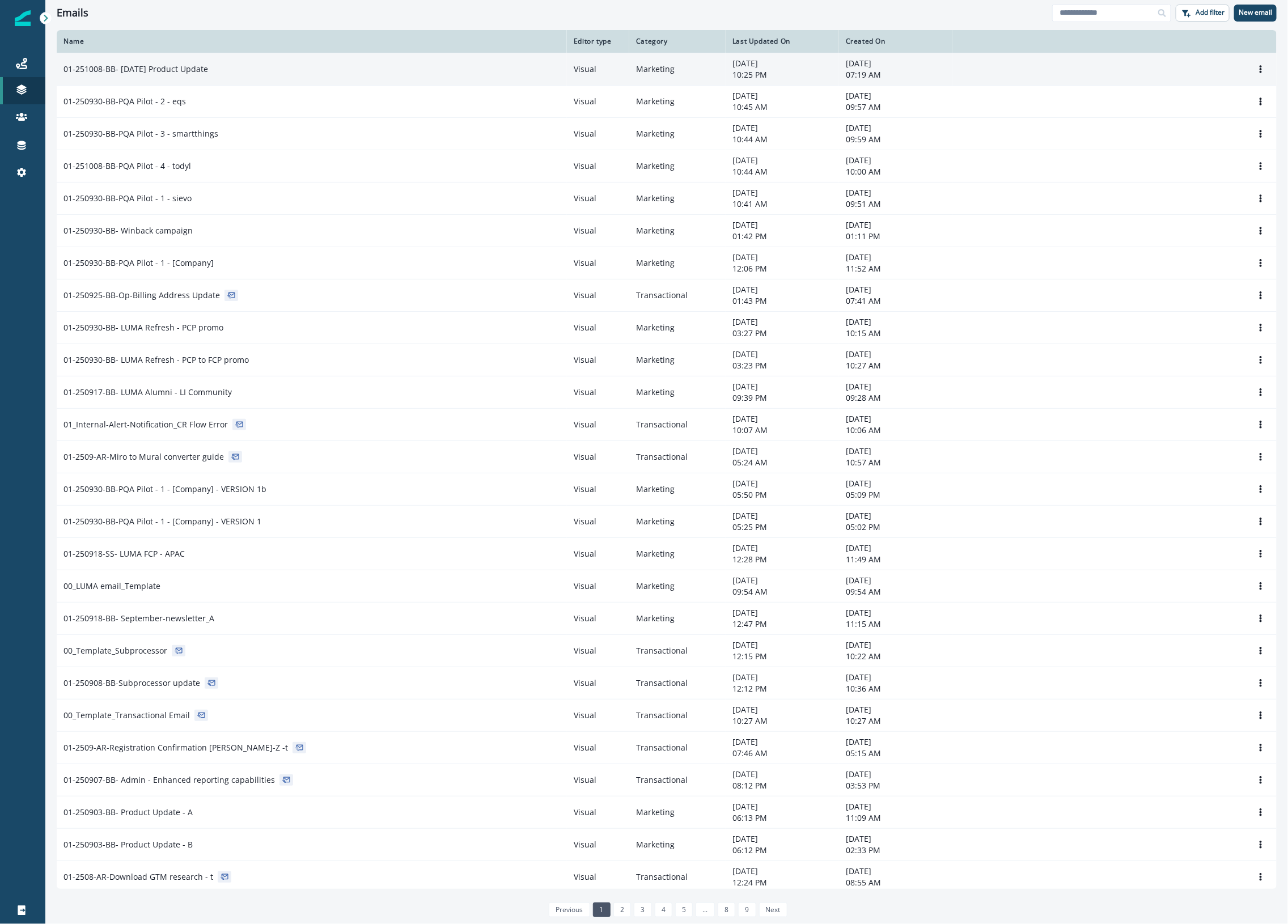
click at [146, 71] on p "01-251008-BB- [DATE] Product Update" at bounding box center [135, 69] width 145 height 11
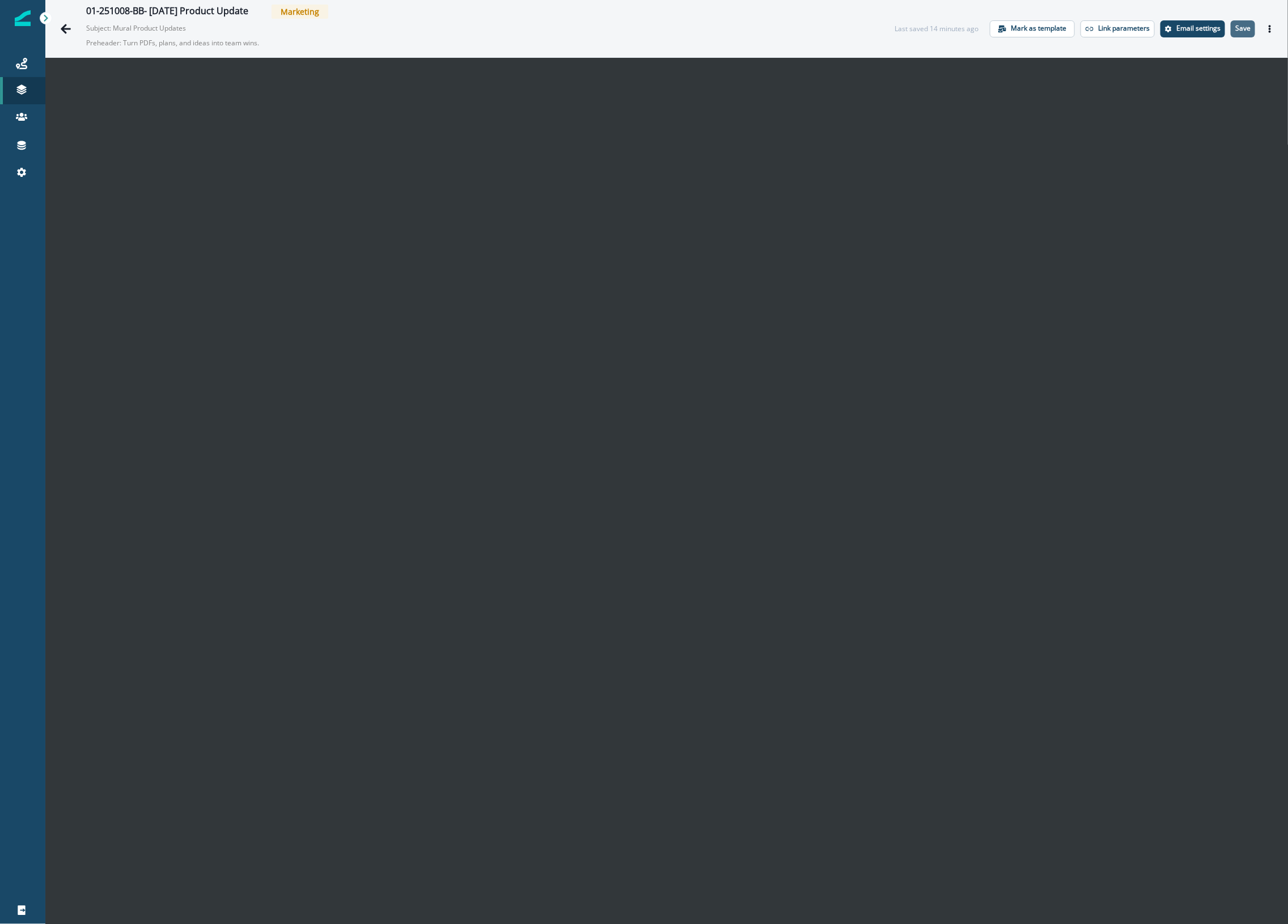
click at [1235, 31] on p "Save" at bounding box center [1242, 28] width 15 height 8
click at [62, 26] on icon "Go back" at bounding box center [66, 29] width 11 height 11
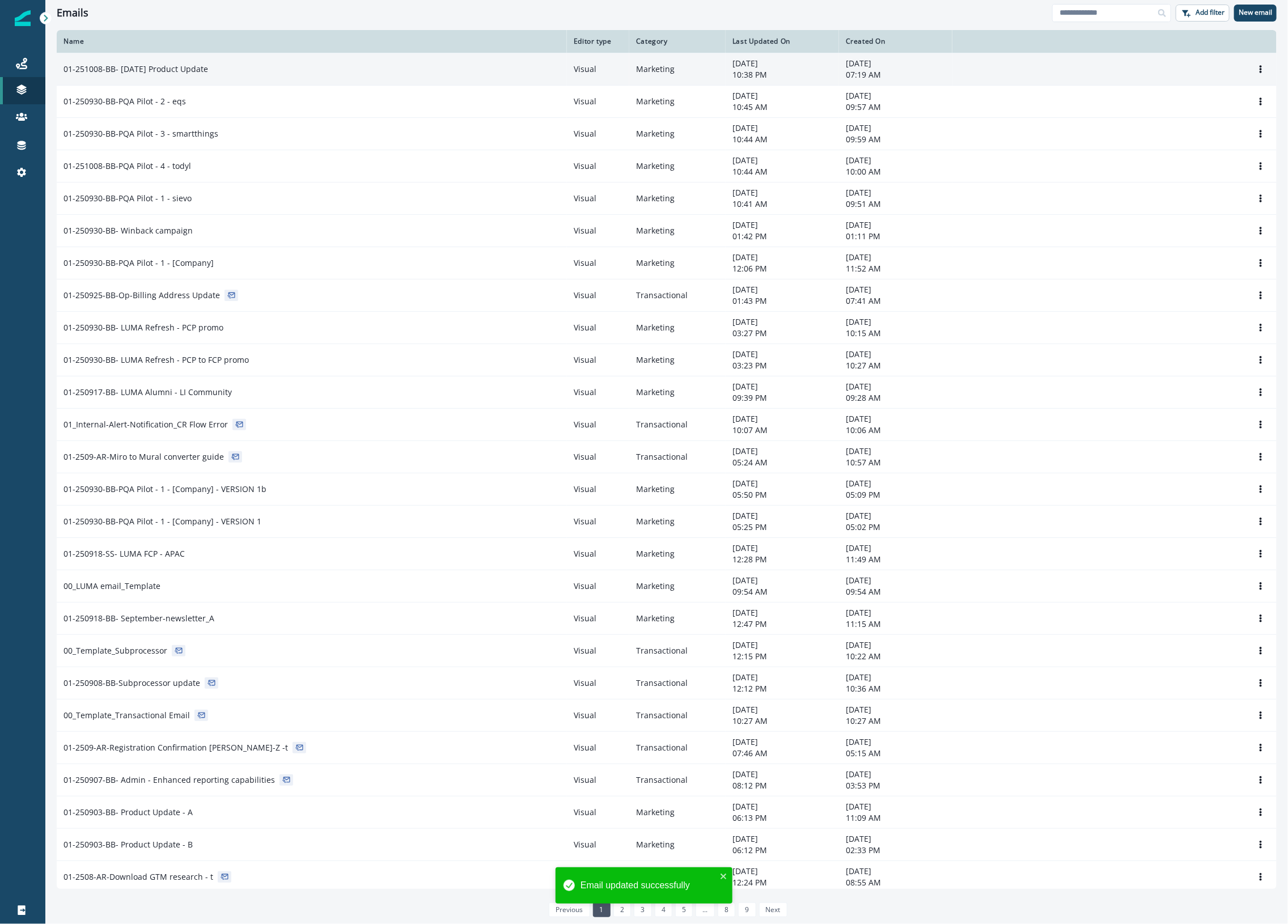
click at [233, 65] on div "01-251008-BB- [DATE] Product Update" at bounding box center [311, 69] width 497 height 11
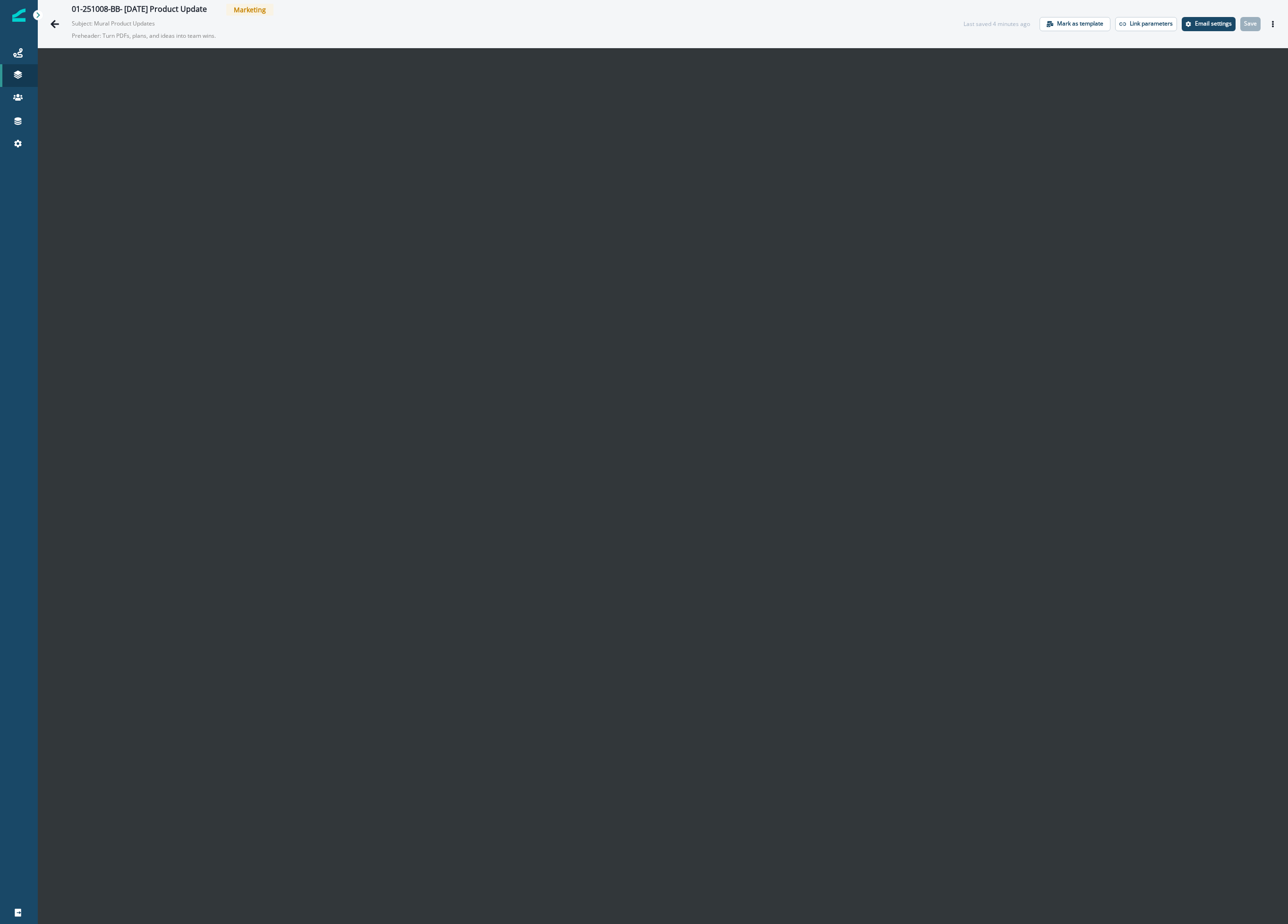
click at [900, 9] on div "01-251008-BB- [DATE] Product Update Marketing" at bounding box center [508, 10] width 873 height 12
click at [1073, 15] on div "01-251008-BB- [DATE] Product Update Marketing Subject: Mural Product Updates Pr…" at bounding box center [663, 24] width 1250 height 48
click at [1073, 24] on p "Save" at bounding box center [1250, 23] width 13 height 7
click at [1073, 23] on icon "Actions" at bounding box center [1273, 24] width 7 height 7
click at [1073, 78] on button "Send test email" at bounding box center [1216, 82] width 105 height 17
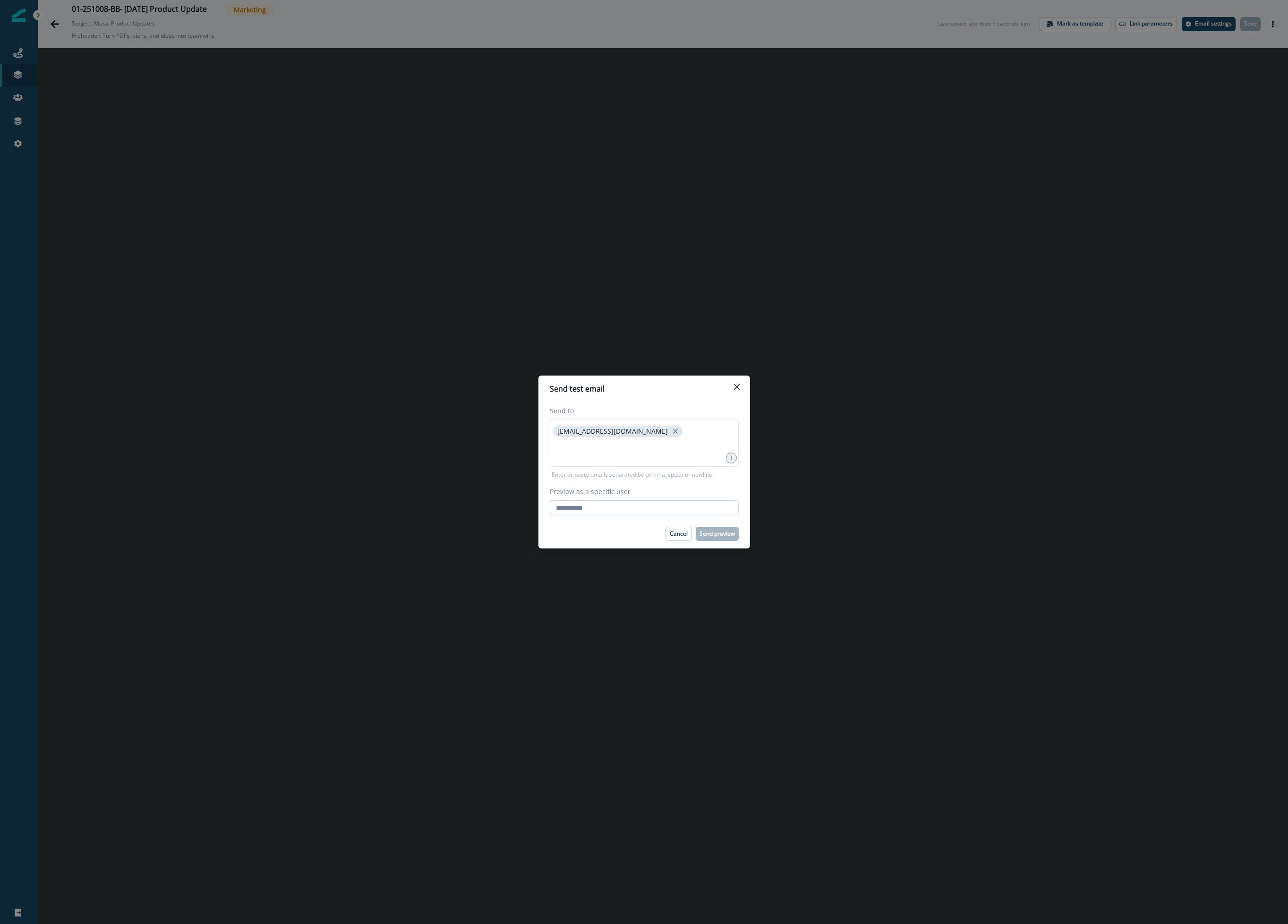
click at [624, 505] on input "Preview as a specific user" at bounding box center [644, 507] width 189 height 15
click at [635, 169] on div "Send test email Send to [EMAIL_ADDRESS][DOMAIN_NAME] 1 Enter or paste emails se…" at bounding box center [644, 462] width 1288 height 924
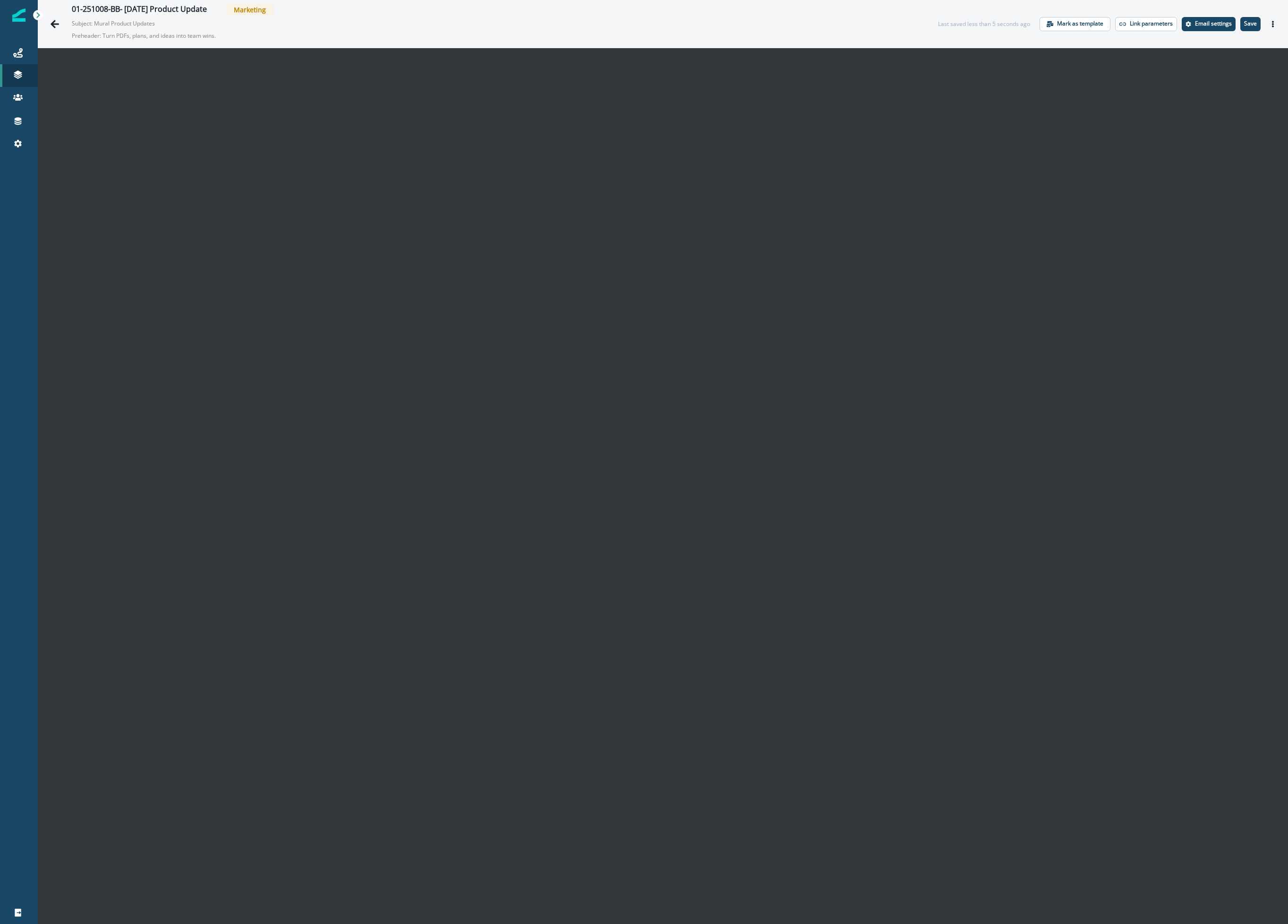
click at [1073, 14] on div "01-251008-BB- [DATE] Product Update Marketing Subject: Mural Product Updates Pr…" at bounding box center [663, 24] width 1250 height 48
click at [1073, 22] on icon "Actions" at bounding box center [1273, 24] width 2 height 7
click at [1073, 79] on button "Send test email" at bounding box center [1216, 82] width 105 height 17
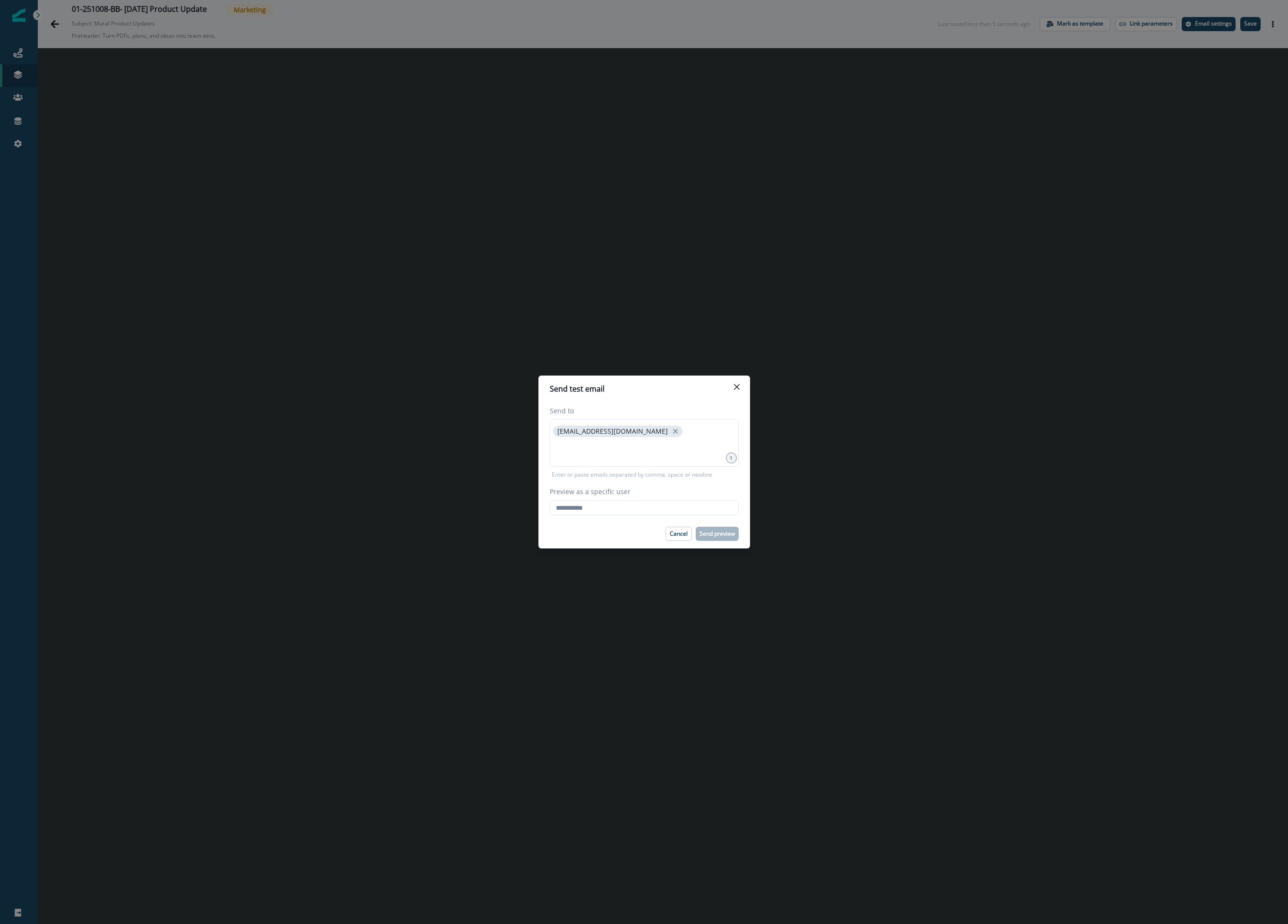
click at [629, 498] on div "Preview as a specific user Loading... Person data unavailable" at bounding box center [644, 501] width 189 height 29
click at [625, 508] on input "Preview as a specific user" at bounding box center [644, 507] width 189 height 15
type input "**********"
click at [595, 531] on div "Cancel Send preview" at bounding box center [644, 533] width 189 height 14
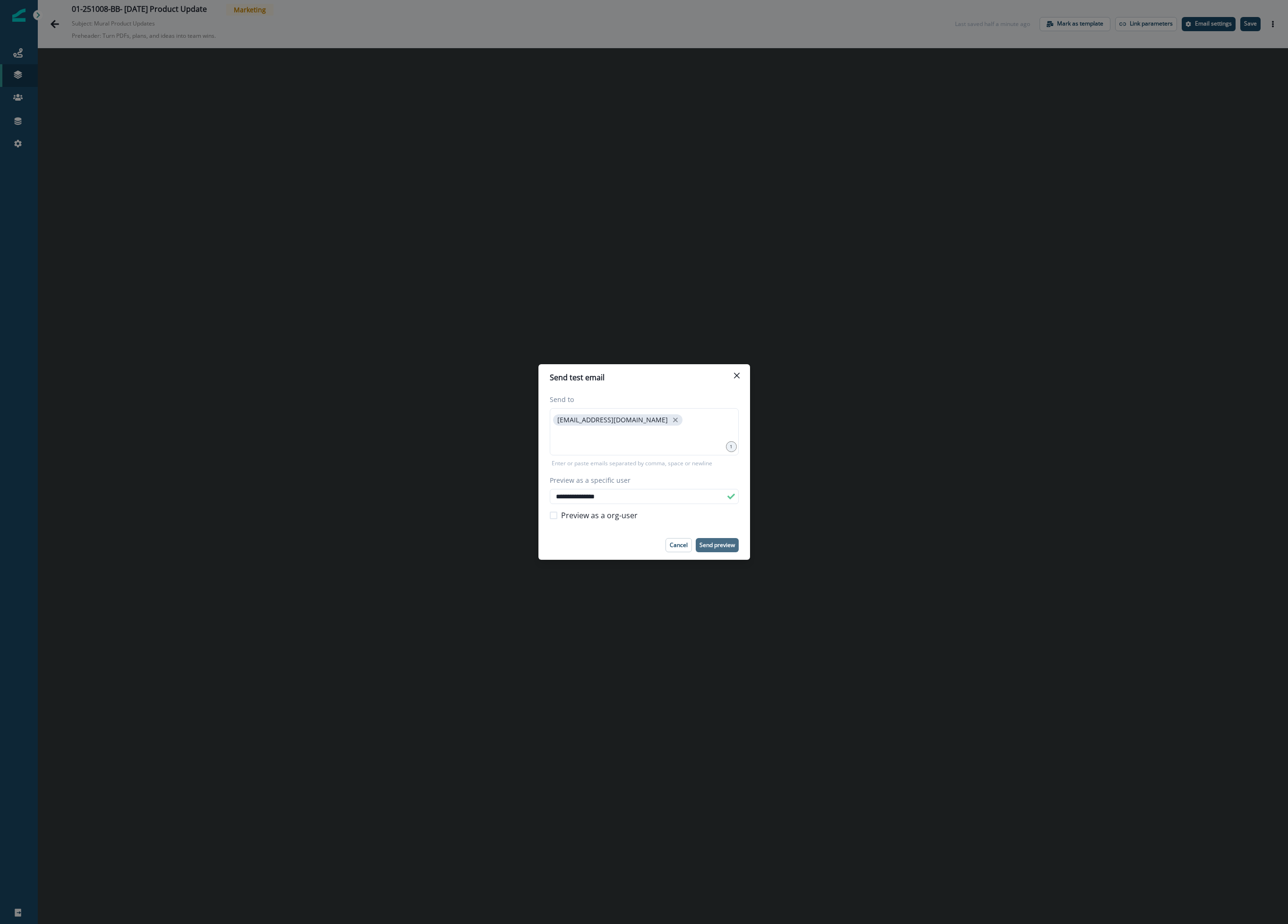
click at [717, 543] on p "Send preview" at bounding box center [717, 545] width 35 height 7
click at [738, 372] on button "Close" at bounding box center [737, 375] width 15 height 15
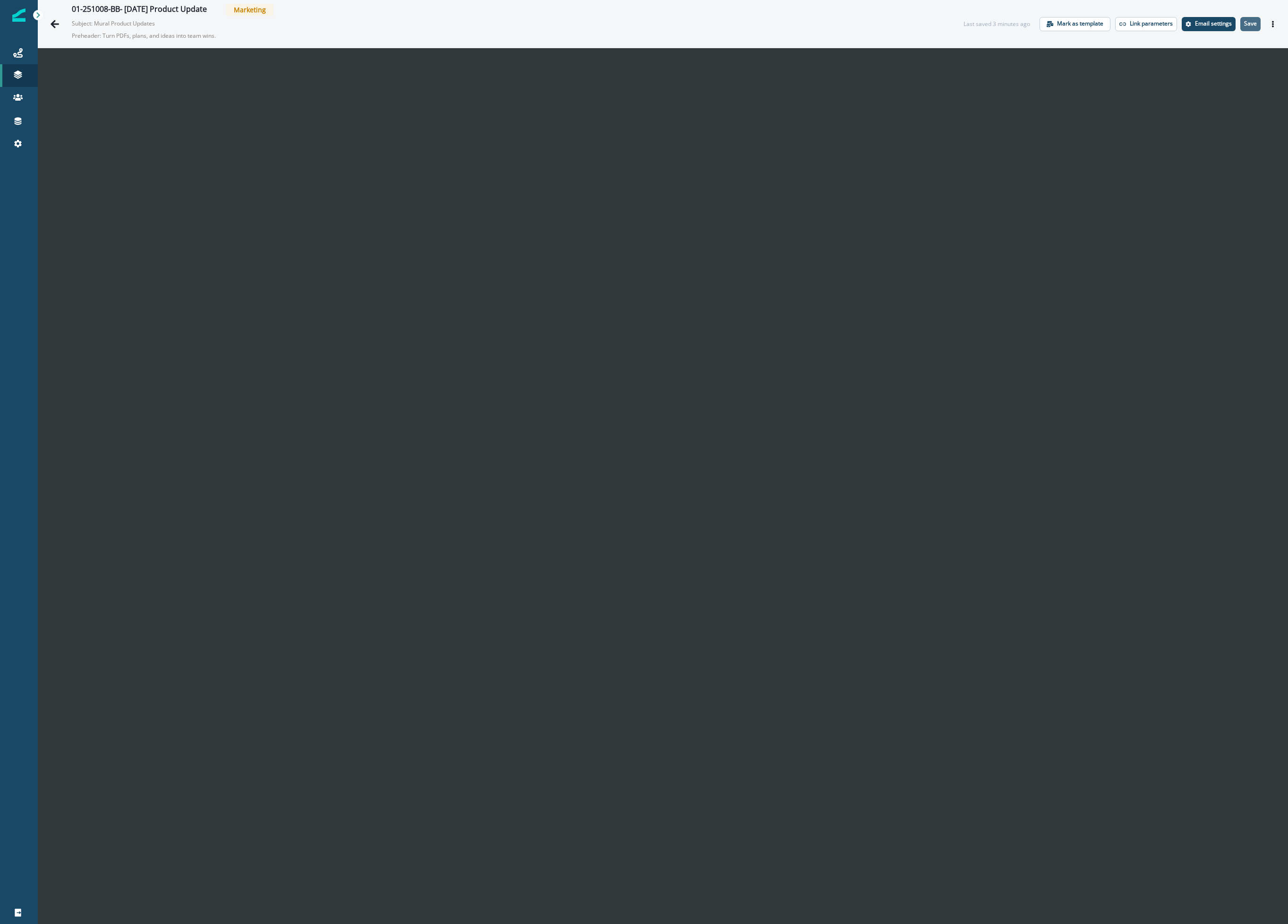
click at [1073, 22] on p "Save" at bounding box center [1250, 23] width 13 height 7
